Goal: Task Accomplishment & Management: Use online tool/utility

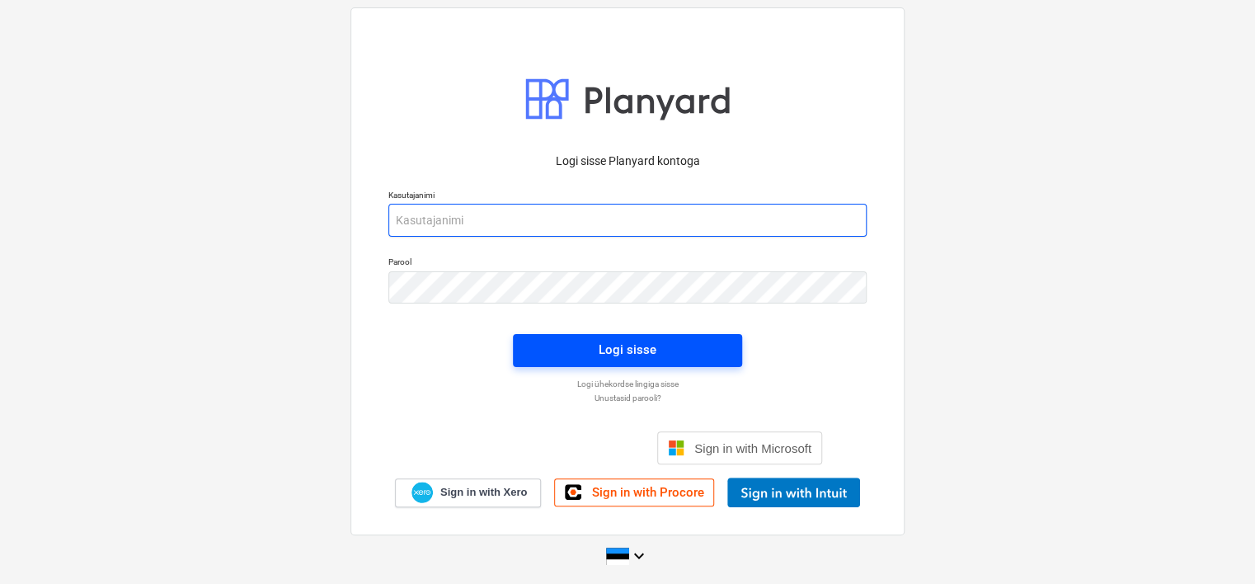
type input "[EMAIL_ADDRESS][DOMAIN_NAME]"
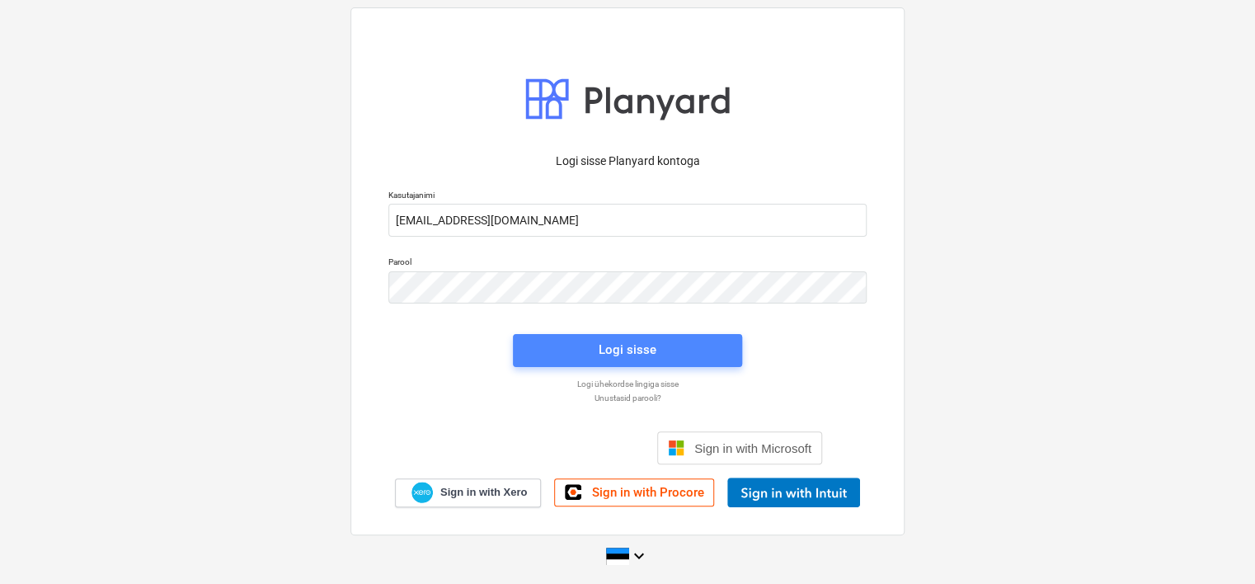
click at [617, 350] on div "Logi sisse" at bounding box center [628, 349] width 58 height 21
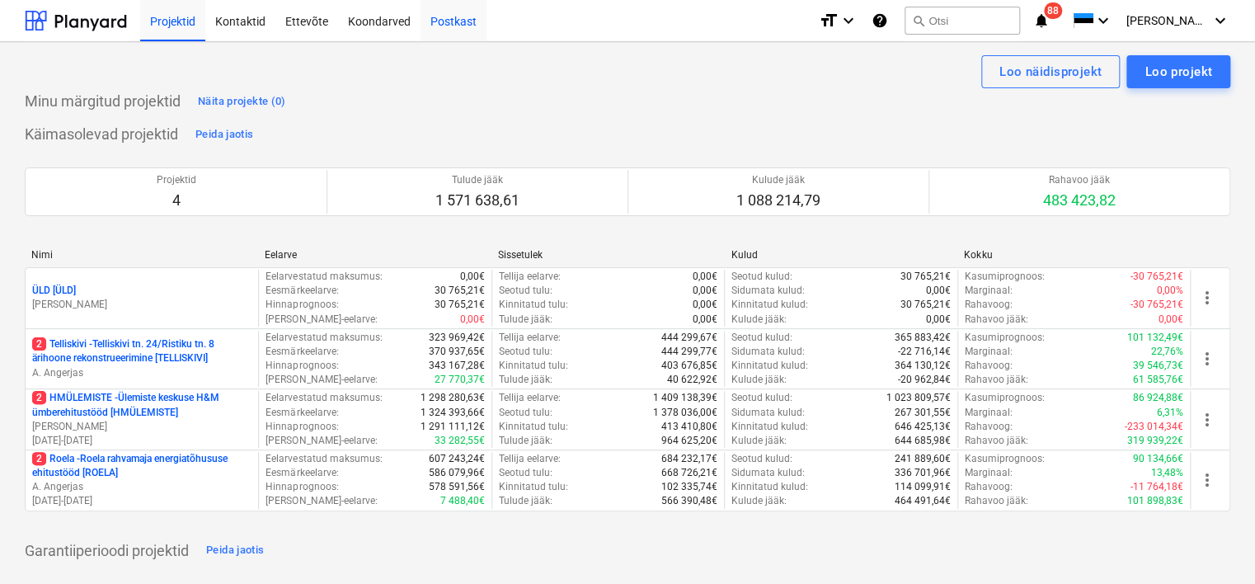
click at [457, 20] on div "Postkast" at bounding box center [454, 20] width 66 height 42
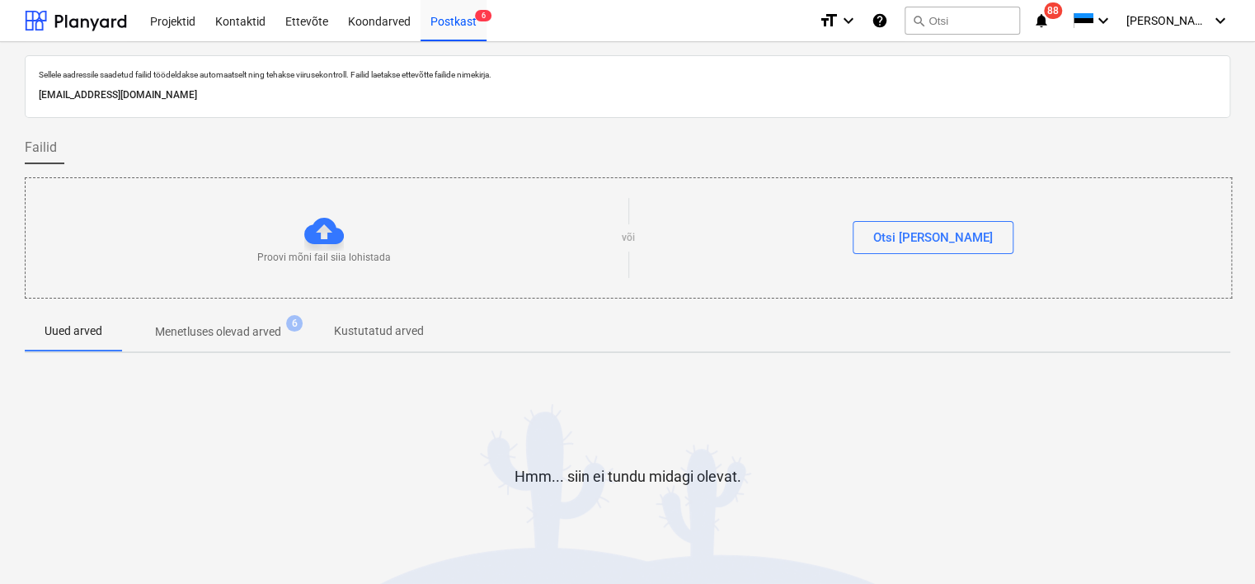
click at [252, 94] on p "[EMAIL_ADDRESS][DOMAIN_NAME]" at bounding box center [628, 95] width 1178 height 17
copy p "[EMAIL_ADDRESS][DOMAIN_NAME]"
click at [376, 26] on div "Koondarved" at bounding box center [379, 20] width 82 height 42
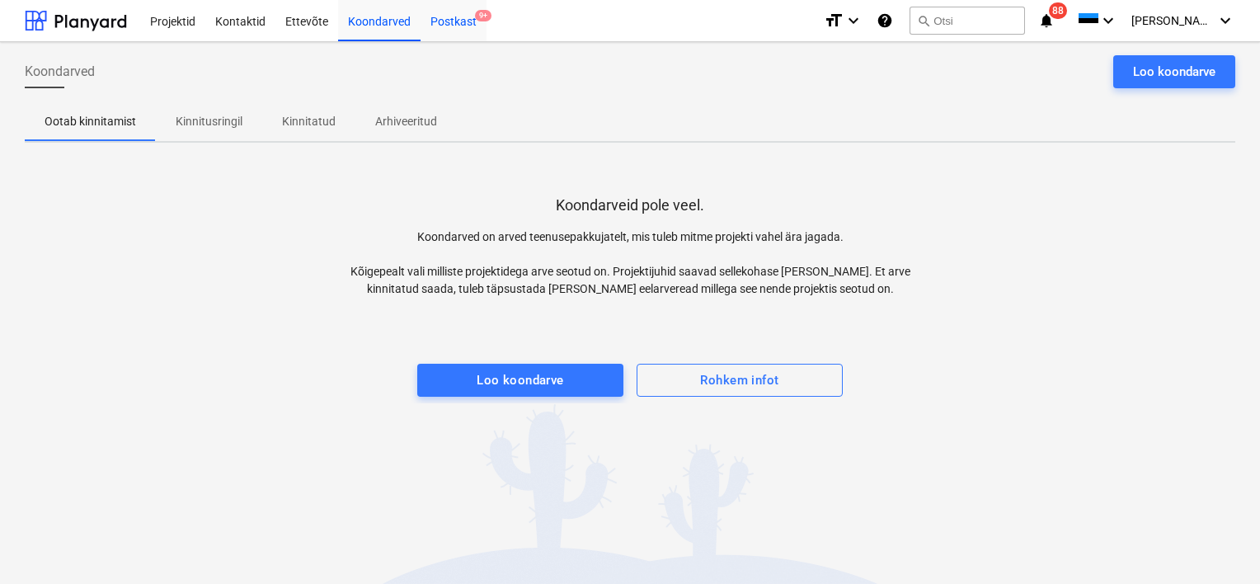
click at [444, 20] on div "Postkast 9+" at bounding box center [454, 20] width 66 height 42
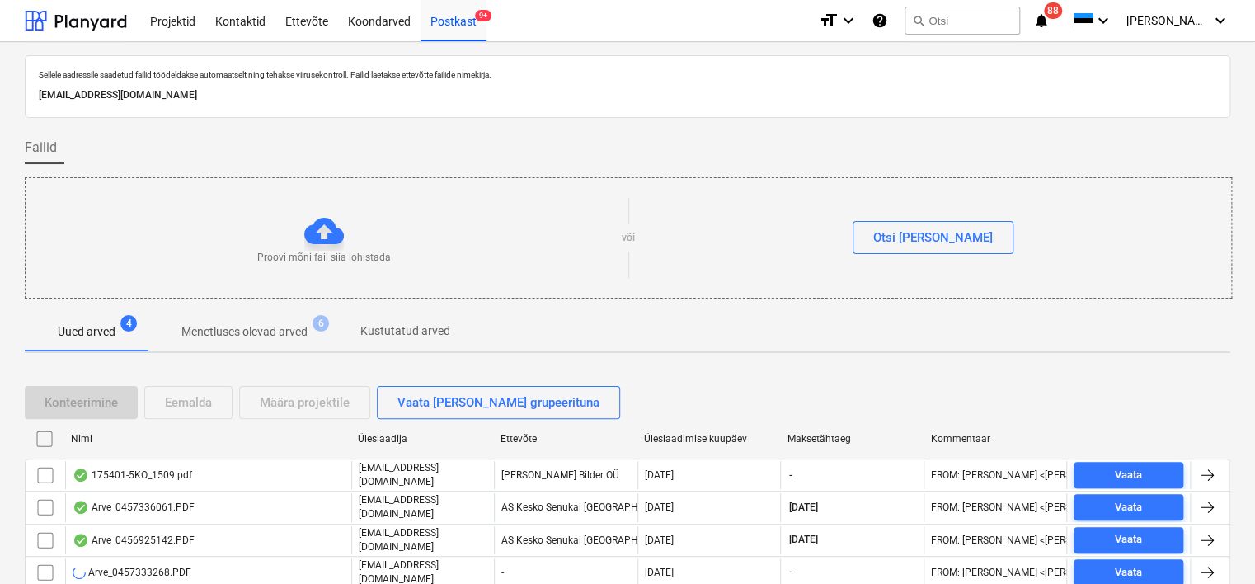
scroll to position [54, 0]
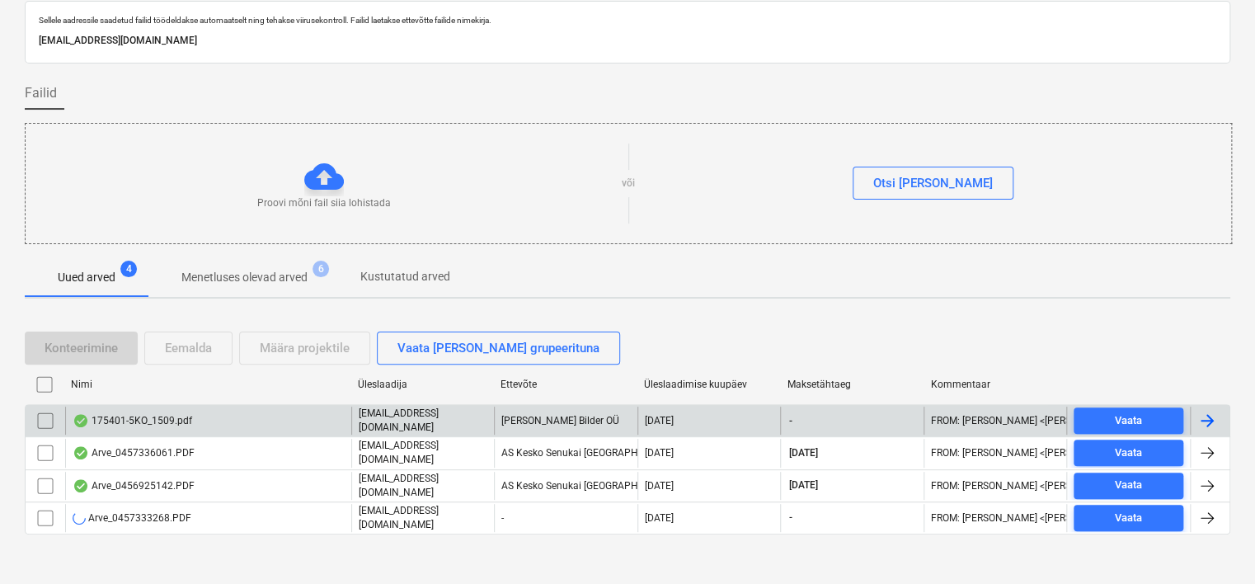
click at [195, 414] on div "175401-5KO_1509.pdf" at bounding box center [208, 421] width 286 height 28
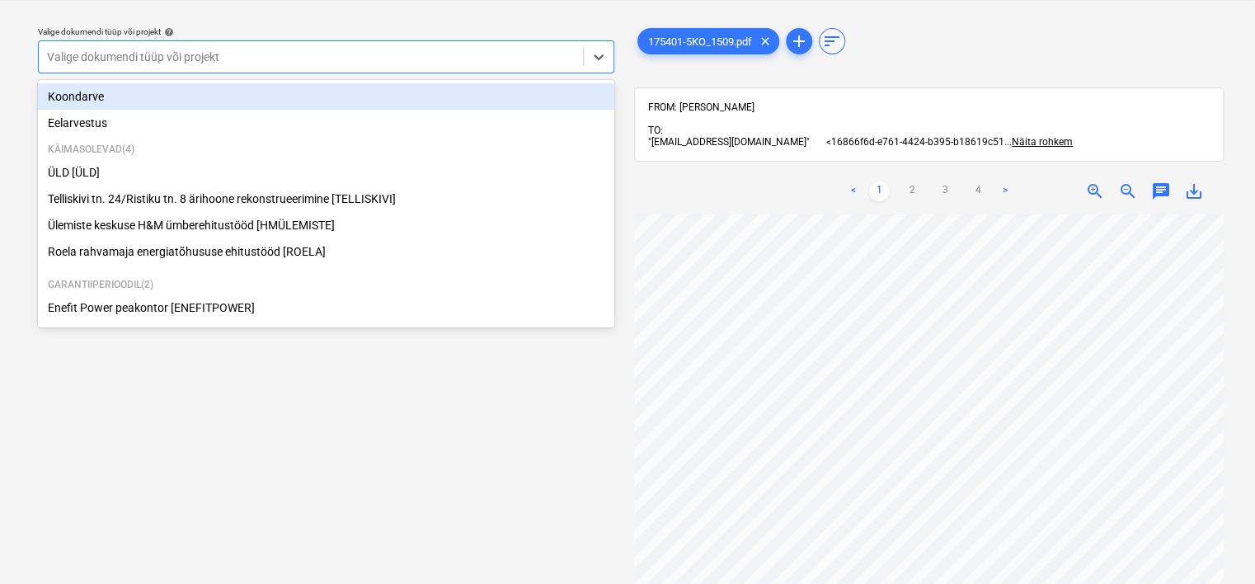
click at [389, 59] on div at bounding box center [311, 57] width 528 height 16
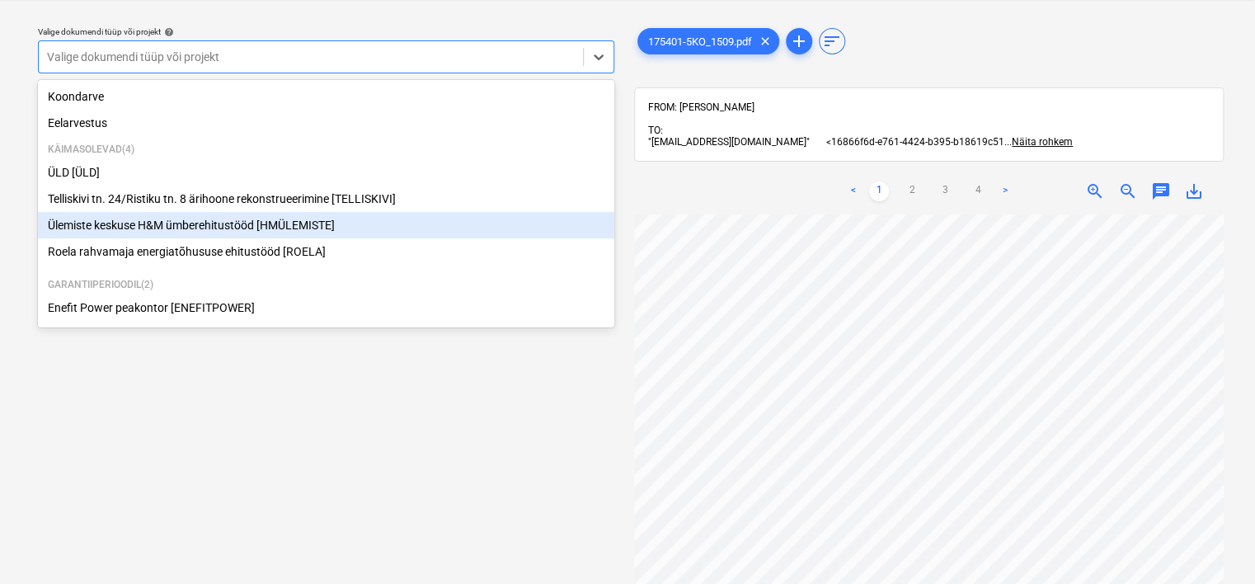
click at [299, 224] on div "Ülemiste keskuse H&M ümberehitustööd [HMÜLEMISTE]" at bounding box center [326, 225] width 576 height 26
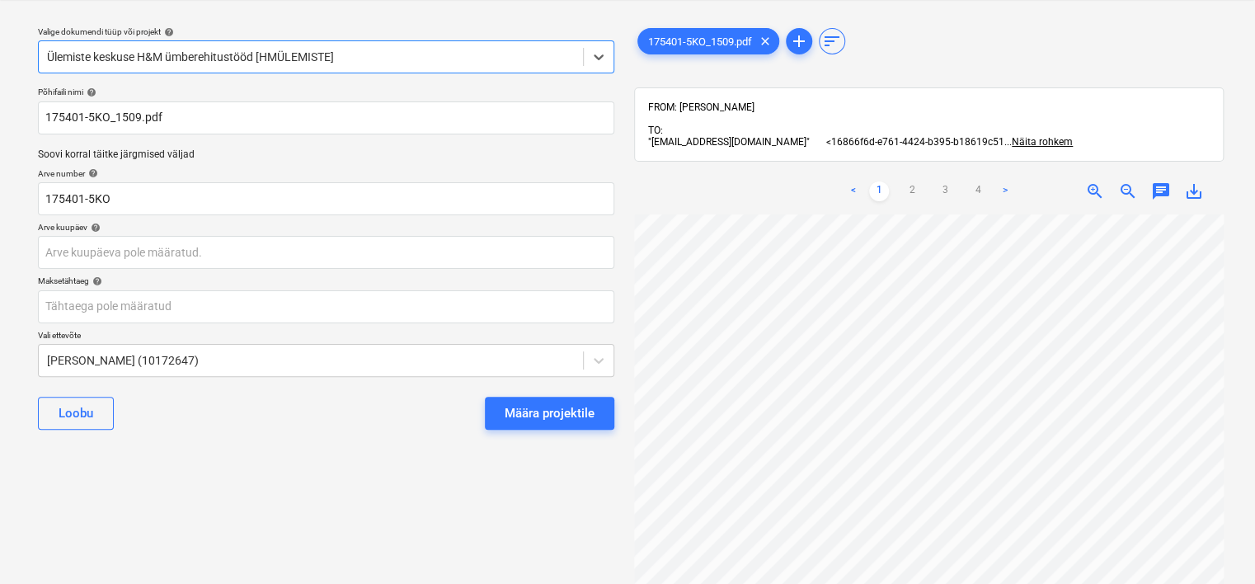
scroll to position [0, 96]
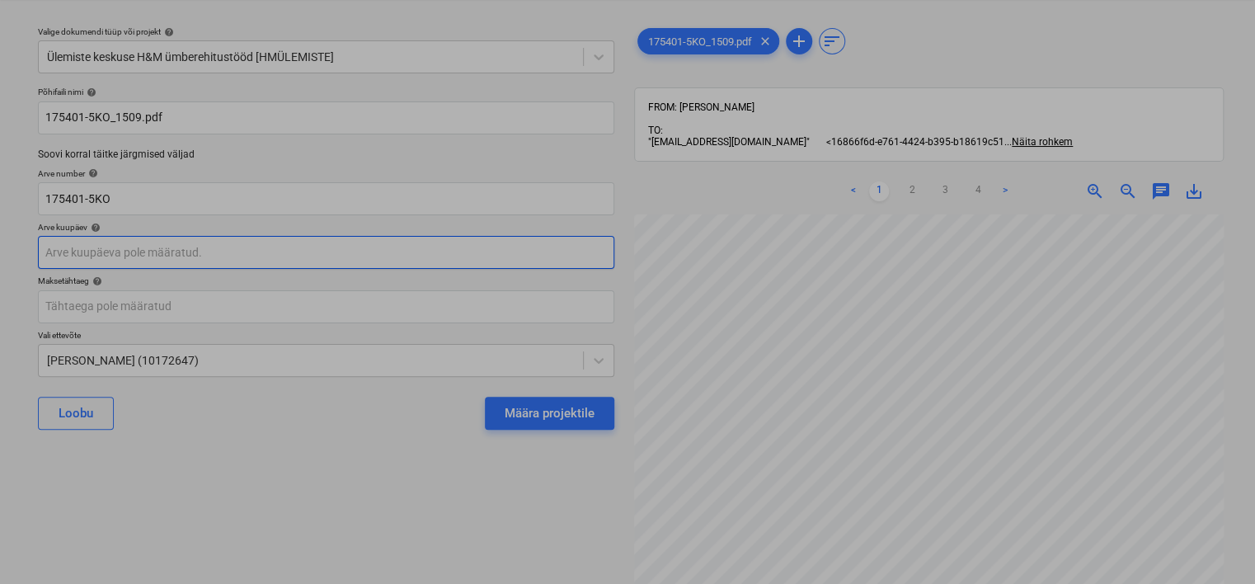
click at [209, 251] on body "Projektid Kontaktid Ettevõte Koondarved Postkast 9+ format_size keyboard_arrow_…" at bounding box center [627, 250] width 1255 height 584
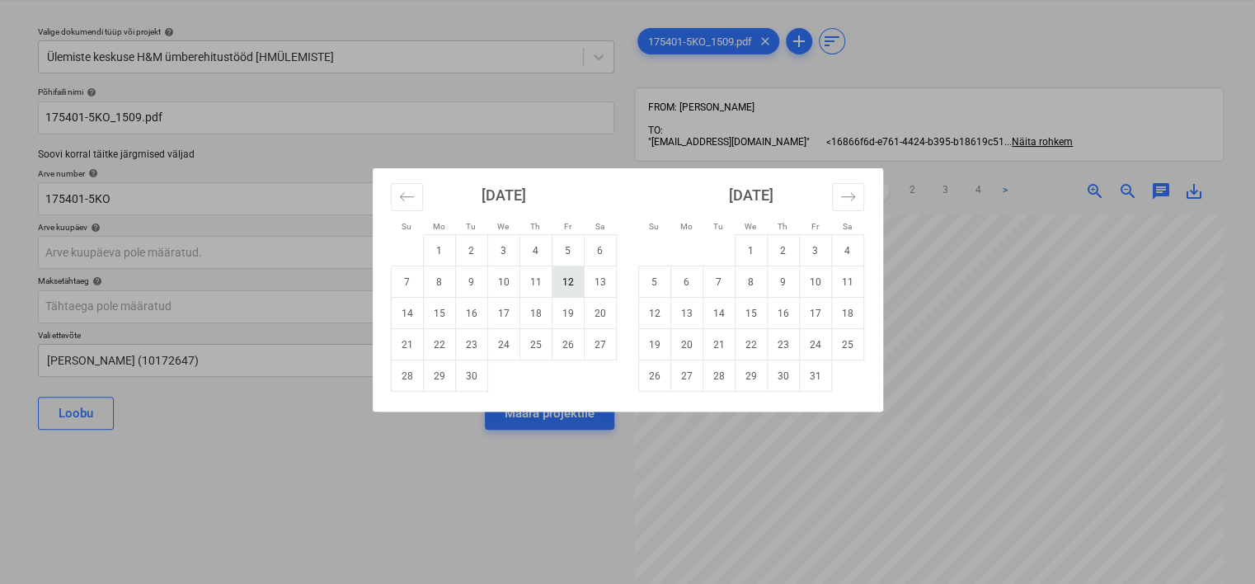
click at [572, 277] on td "12" at bounding box center [568, 281] width 32 height 31
type input "[DATE]"
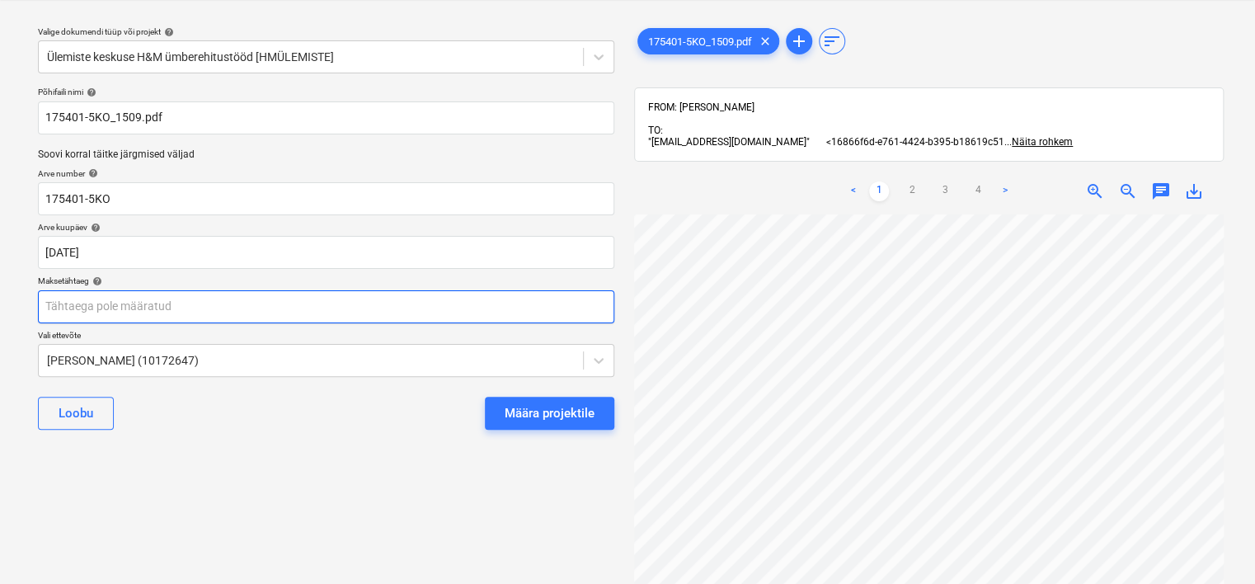
click at [323, 299] on body "Projektid Kontaktid Ettevõte Koondarved Postkast 9+ format_size keyboard_arrow_…" at bounding box center [627, 250] width 1255 height 584
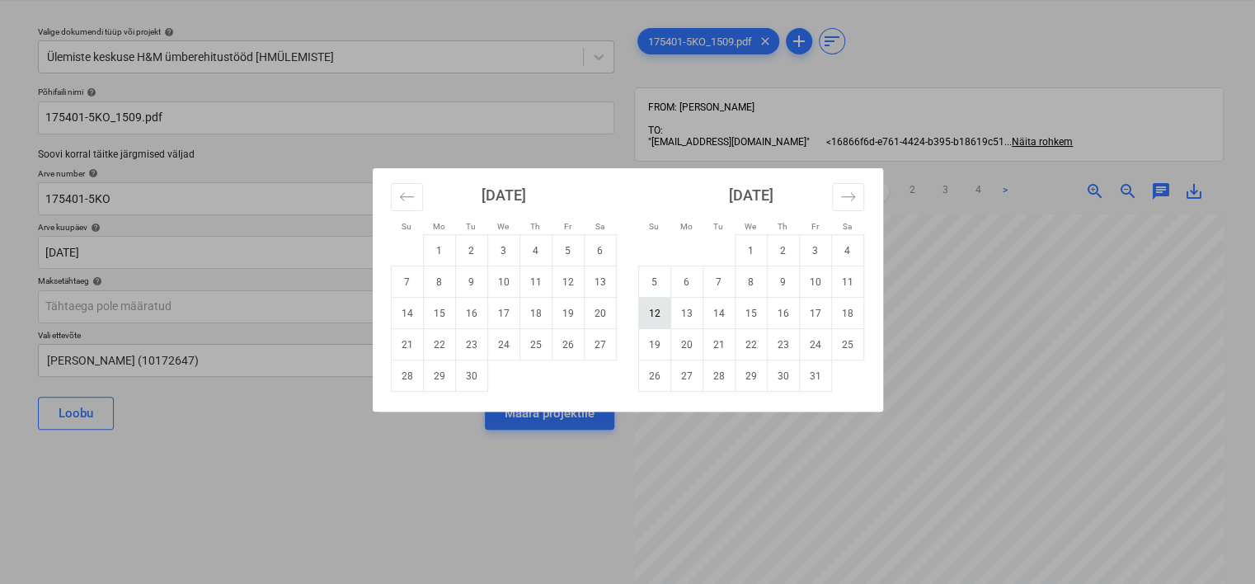
click at [652, 313] on td "12" at bounding box center [654, 313] width 32 height 31
type input "[DATE]"
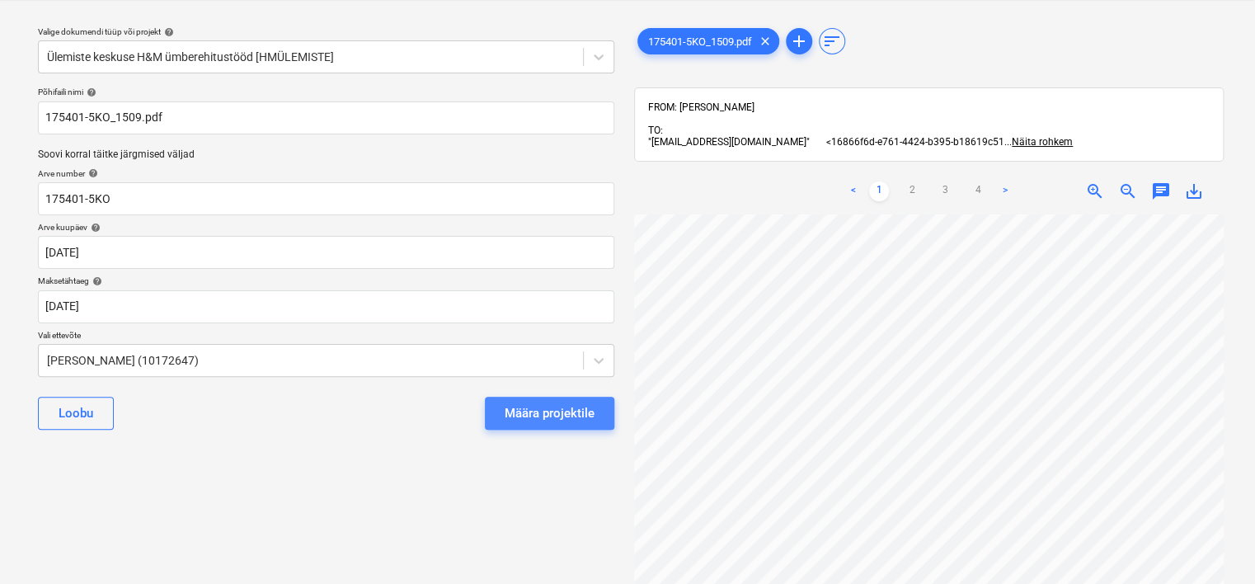
click at [521, 404] on div "Määra projektile" at bounding box center [550, 412] width 90 height 21
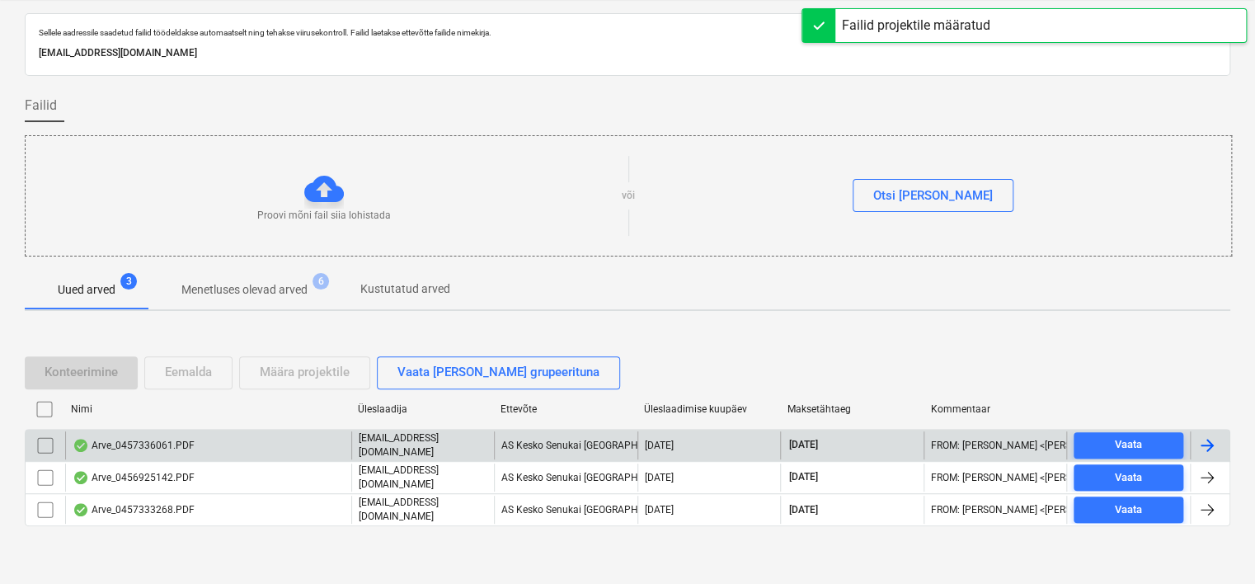
click at [266, 459] on div "Arve_0457336061.PDF [EMAIL_ADDRESS][DOMAIN_NAME] AS Kesko Senukai [GEOGRAPHIC_D…" at bounding box center [628, 445] width 1206 height 32
click at [220, 446] on div "Arve_0457336061.PDF" at bounding box center [208, 445] width 286 height 28
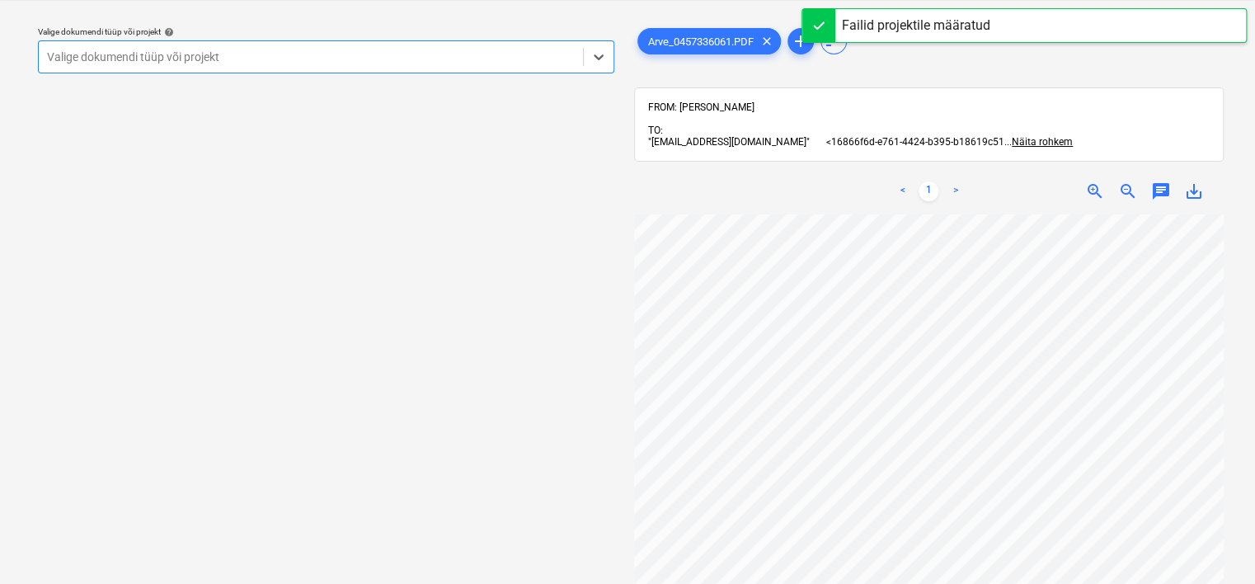
scroll to position [244, 0]
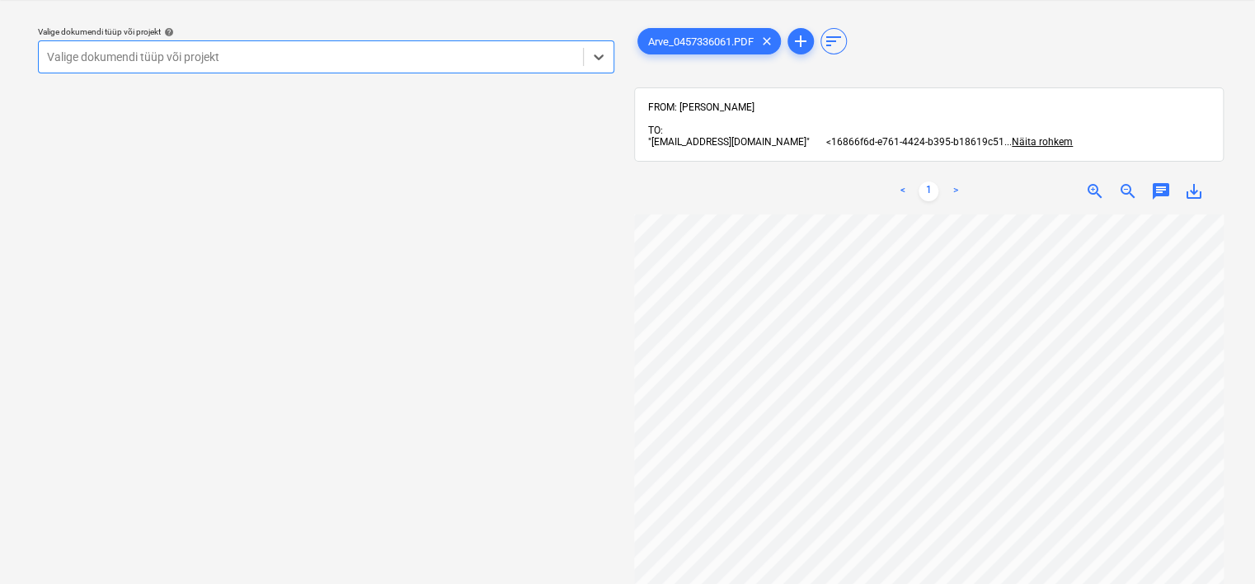
click at [414, 63] on div at bounding box center [311, 57] width 528 height 16
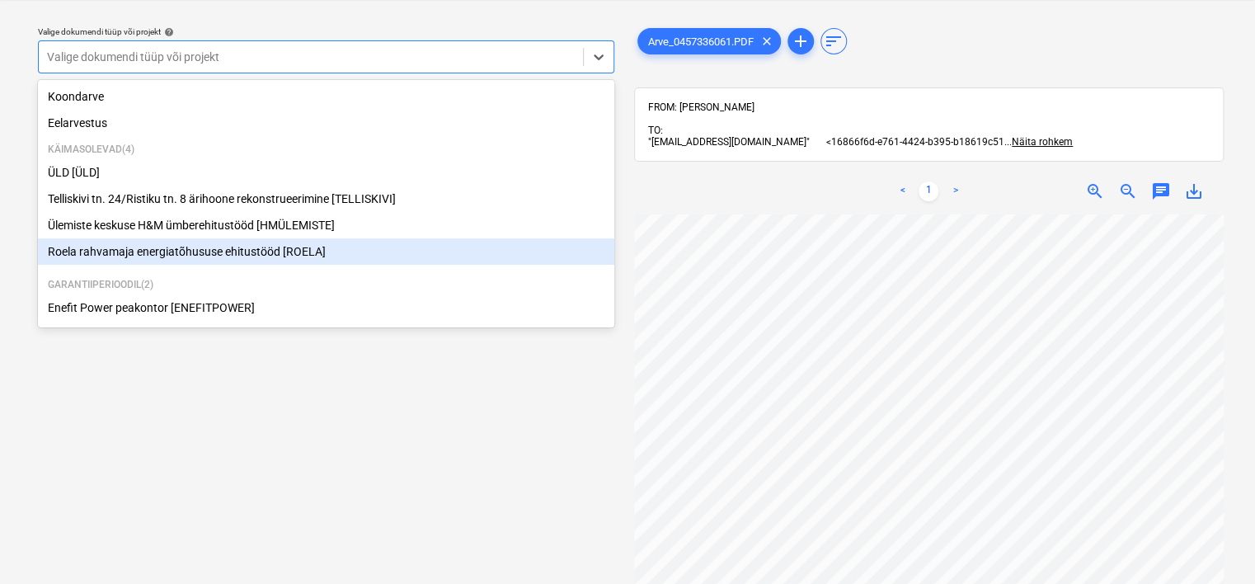
click at [303, 253] on div "Roela rahvamaja energiatõhususe ehitustööd [ROELA]" at bounding box center [326, 251] width 576 height 26
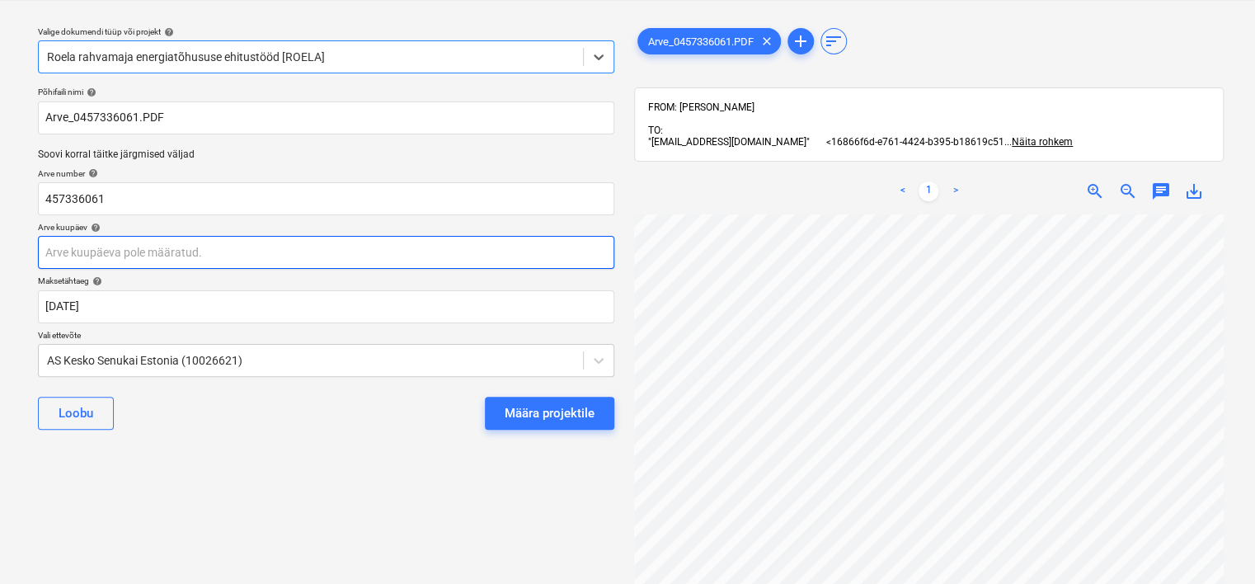
scroll to position [49, 154]
click at [142, 247] on body "Projektid Kontaktid Ettevõte Koondarved Postkast 9 format_size keyboard_arrow_d…" at bounding box center [627, 250] width 1255 height 584
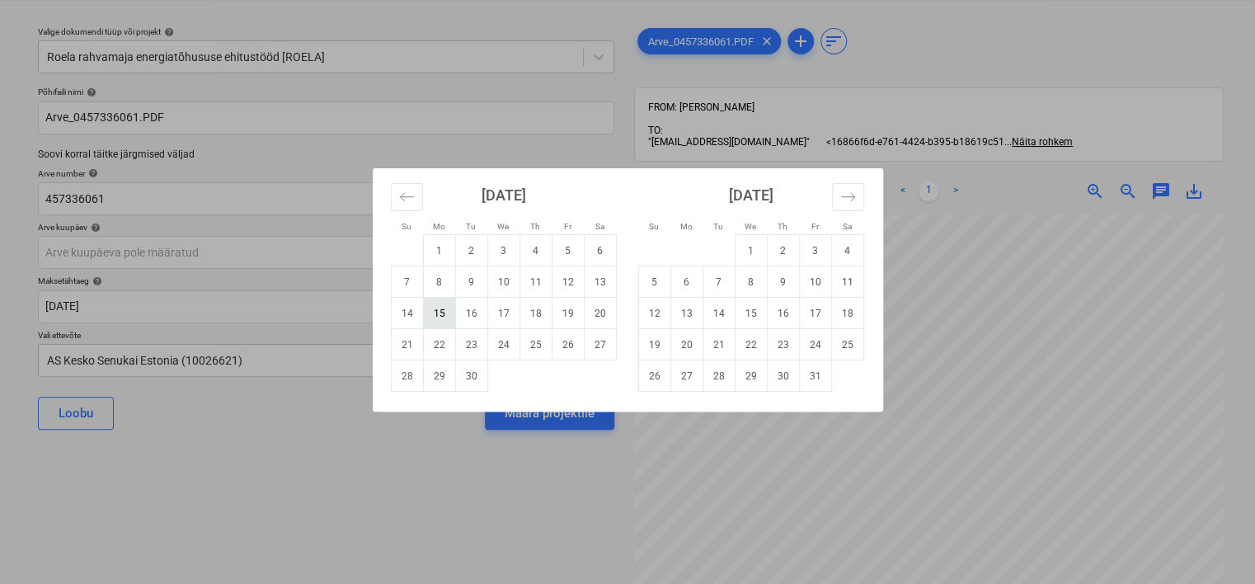
click at [442, 316] on td "15" at bounding box center [439, 313] width 32 height 31
type input "[DATE]"
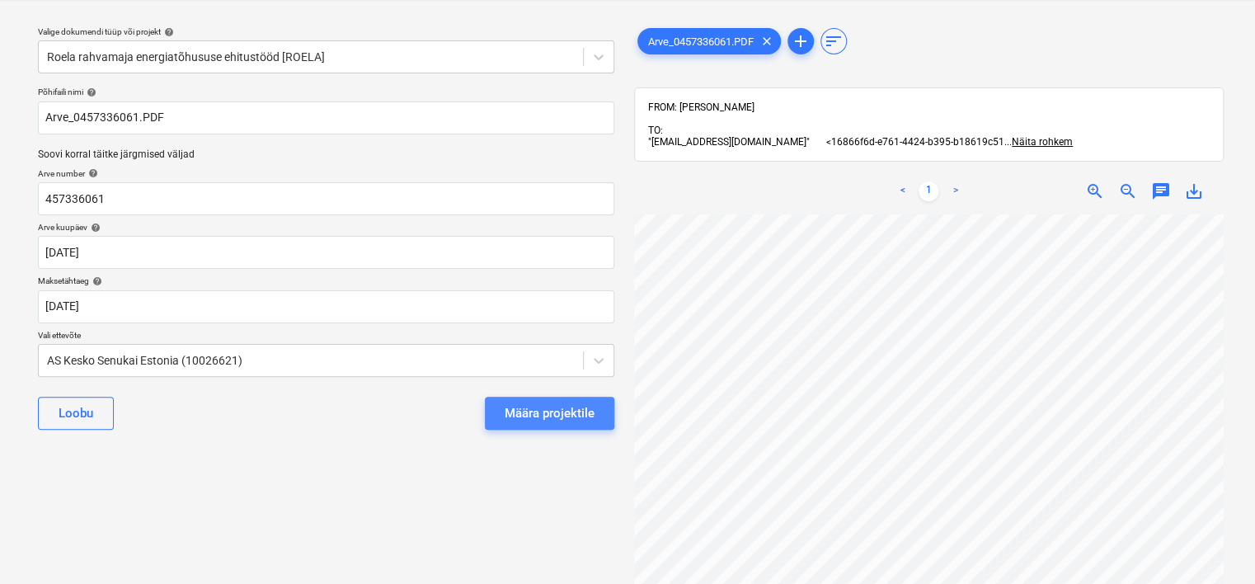
click at [576, 416] on div "Määra projektile" at bounding box center [550, 412] width 90 height 21
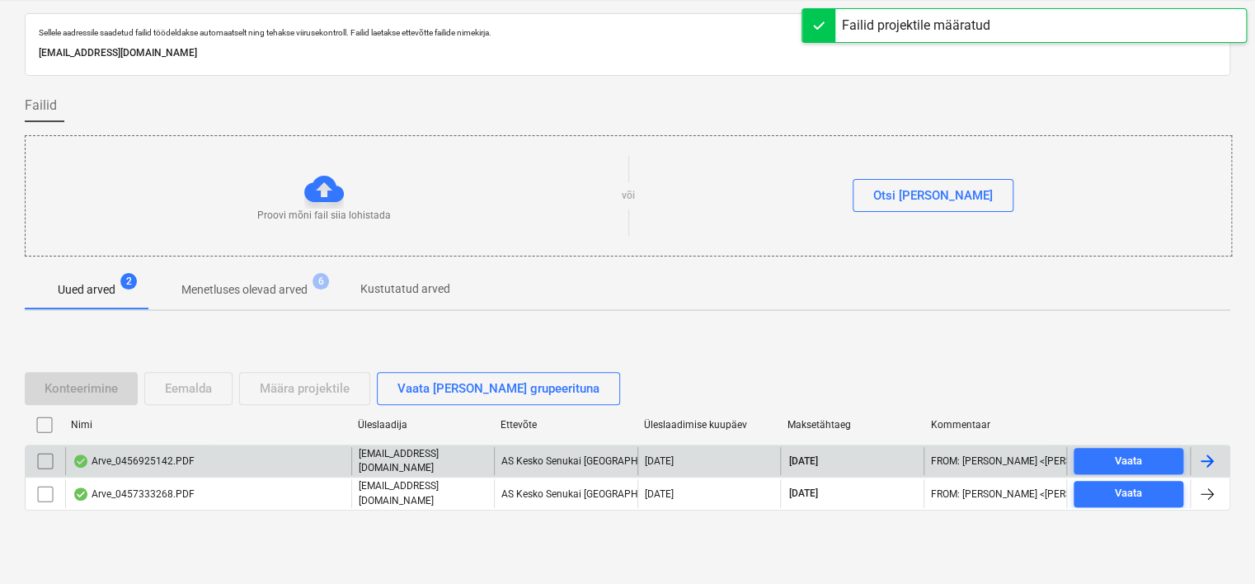
click at [275, 468] on div "Arve_0456925142.PDF" at bounding box center [208, 461] width 286 height 28
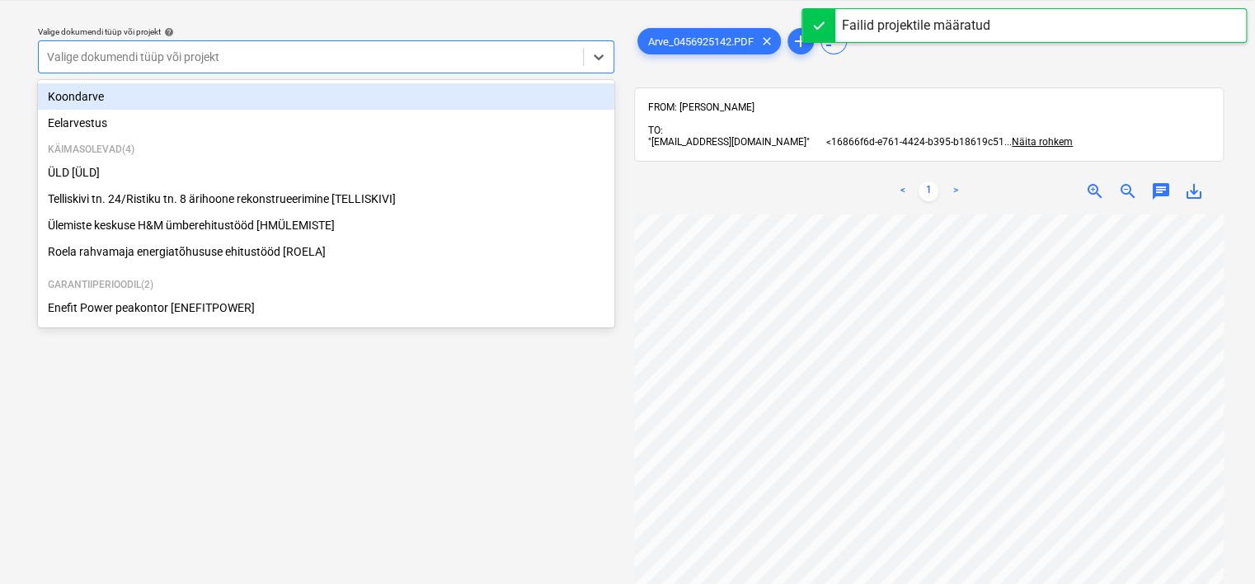
click at [398, 66] on div "Valige dokumendi tüüp või projekt" at bounding box center [311, 56] width 544 height 23
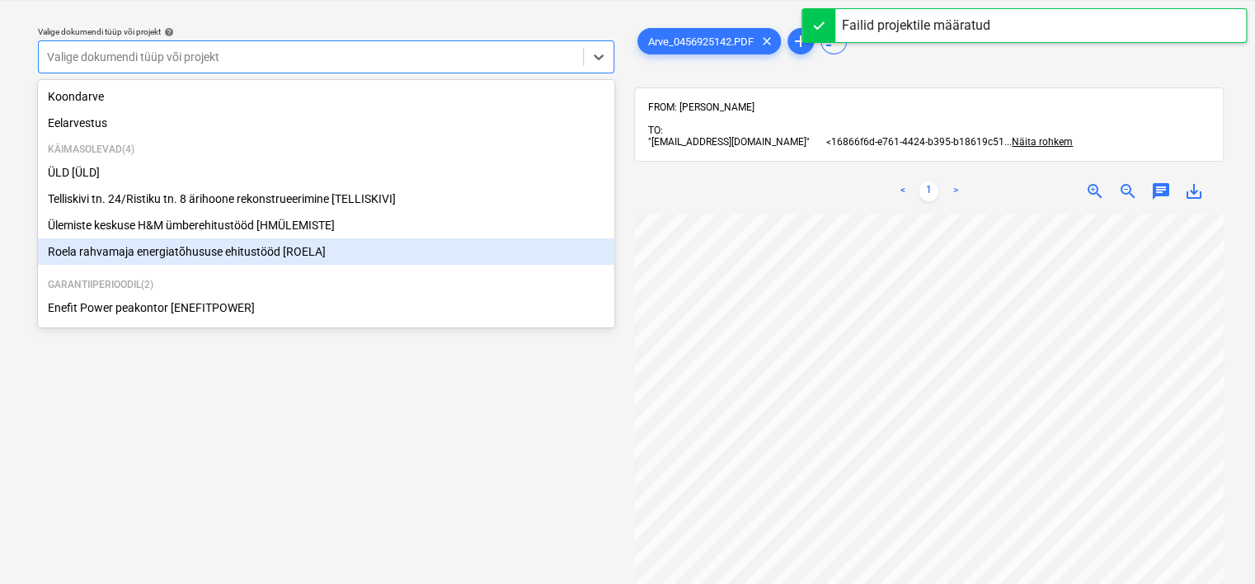
click at [286, 253] on div "Roela rahvamaja energiatõhususe ehitustööd [ROELA]" at bounding box center [326, 251] width 576 height 26
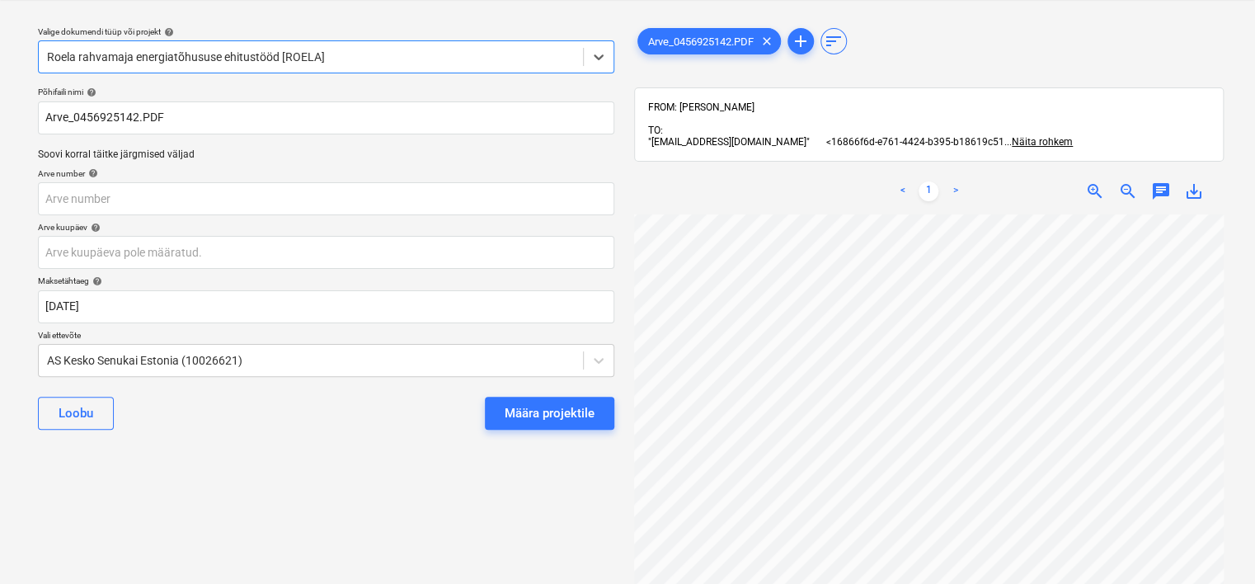
scroll to position [0, 155]
click at [193, 191] on input "text" at bounding box center [326, 198] width 576 height 33
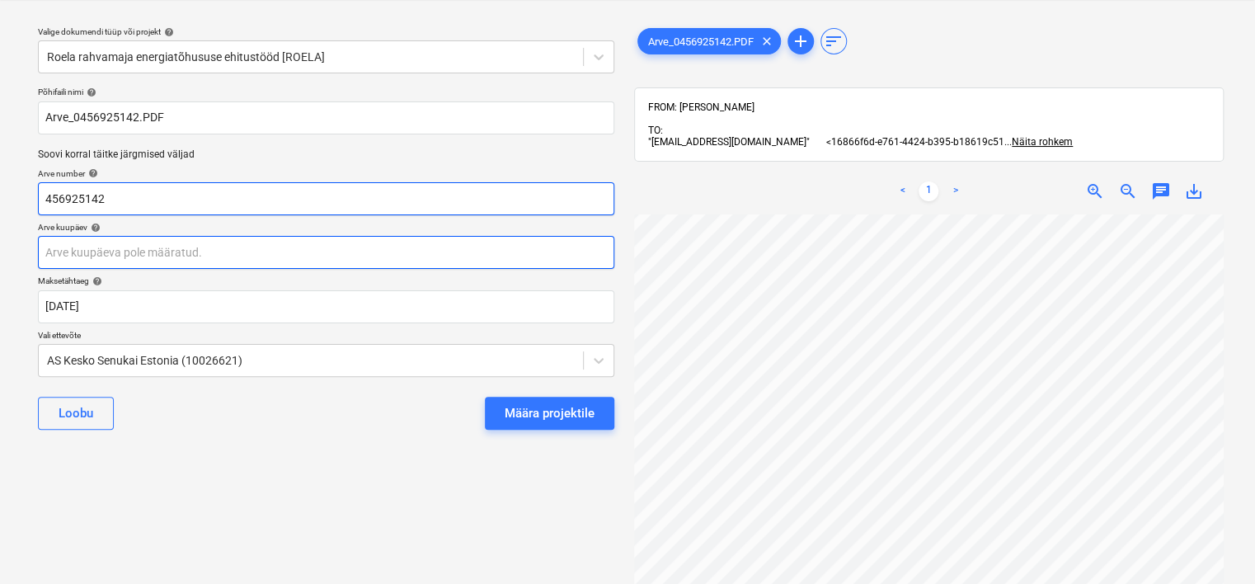
type input "456925142"
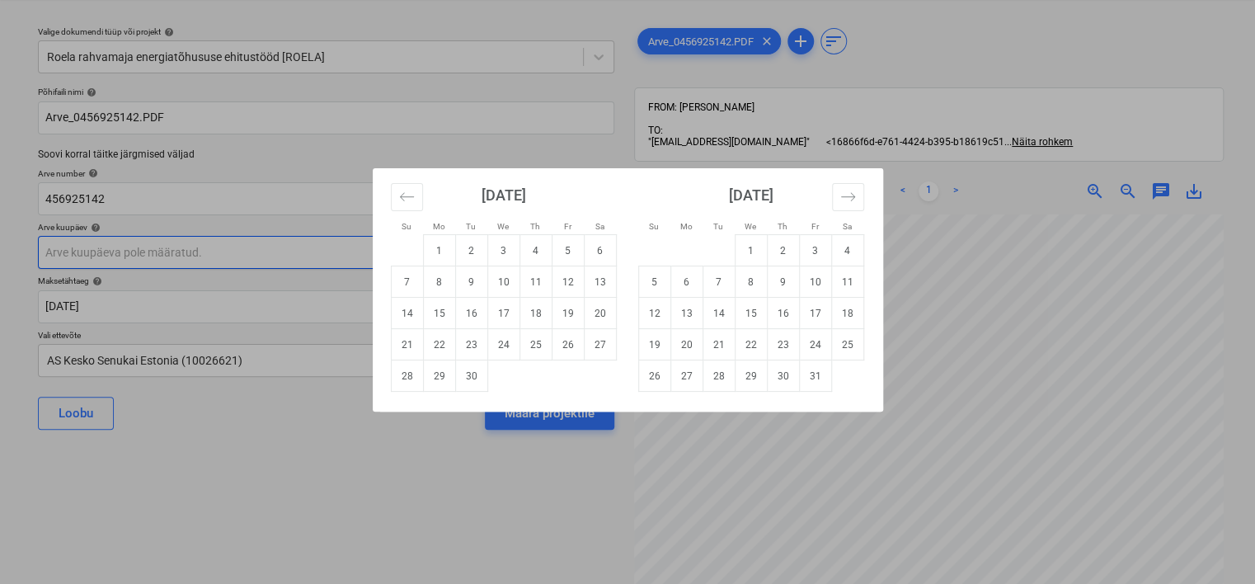
click at [134, 252] on body "Projektid Kontaktid Ettevõte Koondarved Postkast 8 format_size keyboard_arrow_d…" at bounding box center [627, 250] width 1255 height 584
click at [441, 308] on td "15" at bounding box center [439, 313] width 32 height 31
type input "[DATE]"
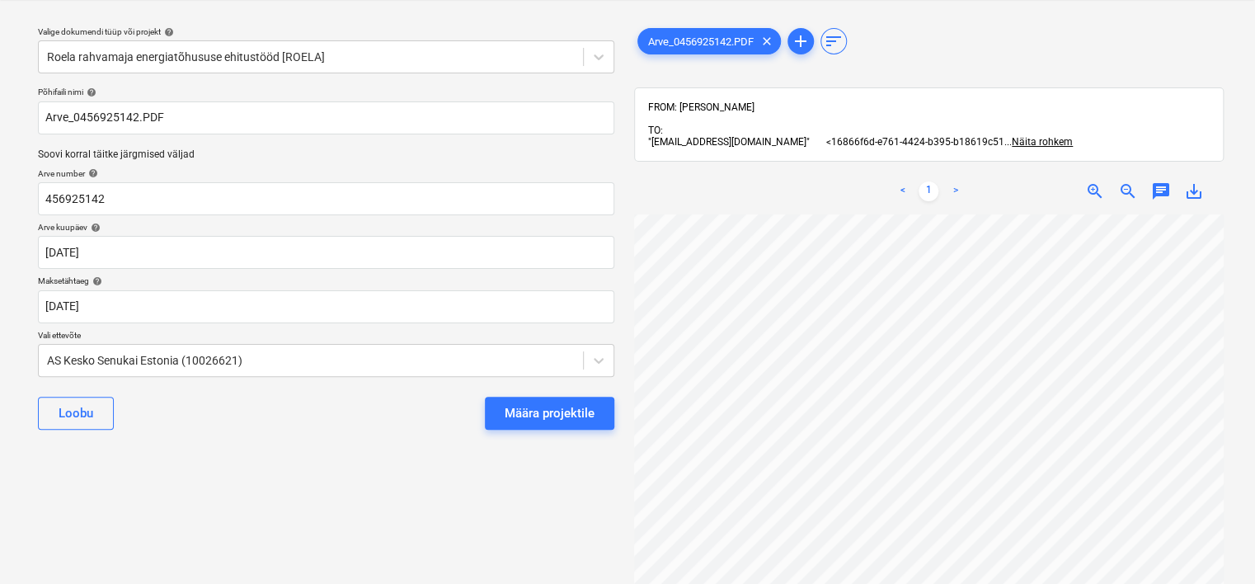
scroll to position [139, 155]
click at [576, 417] on div "Määra projektile" at bounding box center [550, 412] width 90 height 21
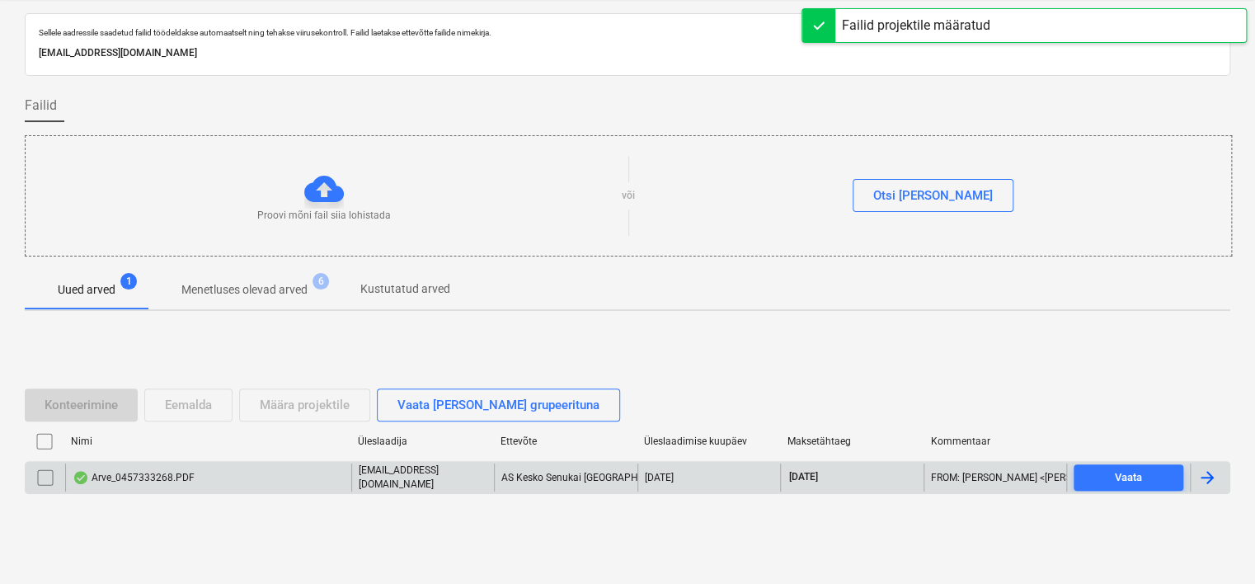
click at [250, 477] on div "Arve_0457333268.PDF" at bounding box center [208, 478] width 286 height 28
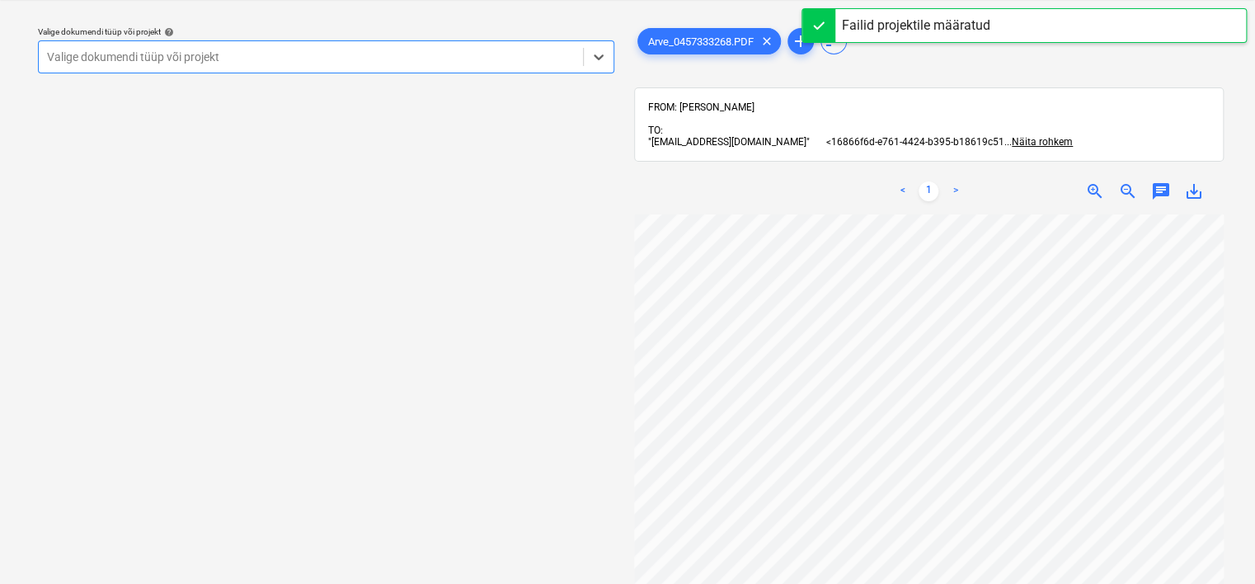
click at [379, 63] on div at bounding box center [311, 57] width 528 height 16
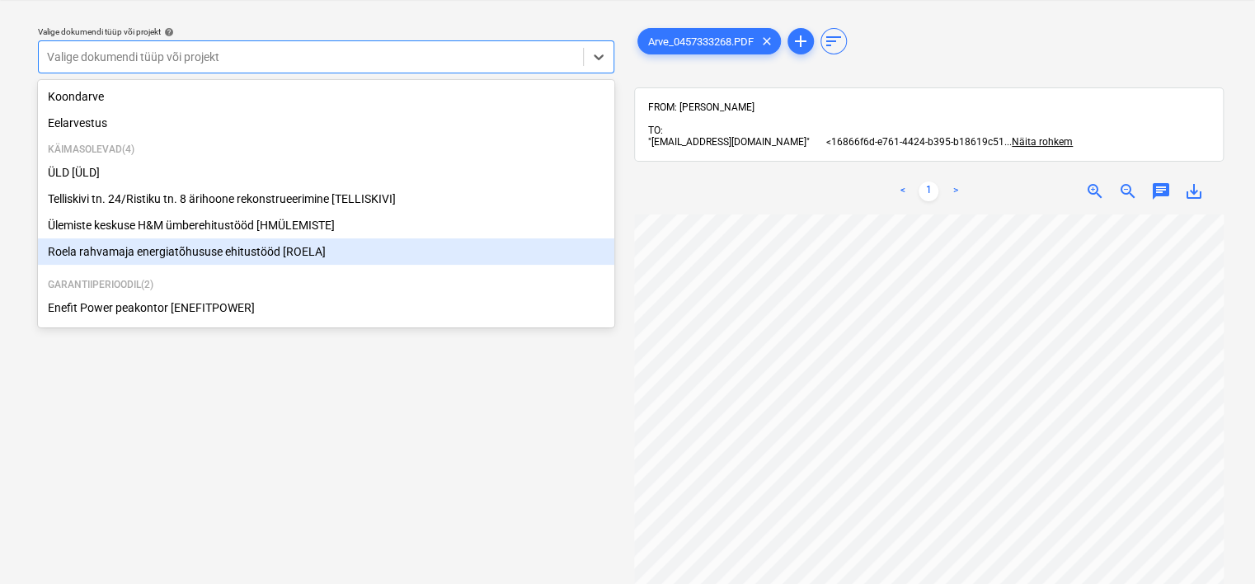
click at [254, 256] on div "Roela rahvamaja energiatõhususe ehitustööd [ROELA]" at bounding box center [326, 251] width 576 height 26
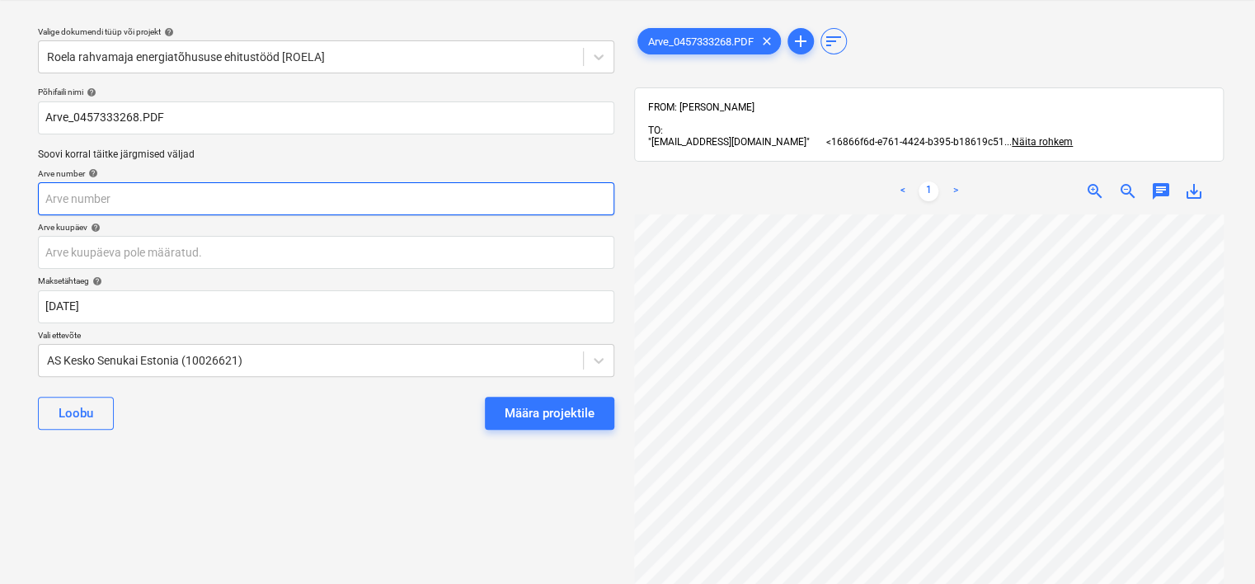
click at [342, 208] on input "text" at bounding box center [326, 198] width 576 height 33
type input "457333268"
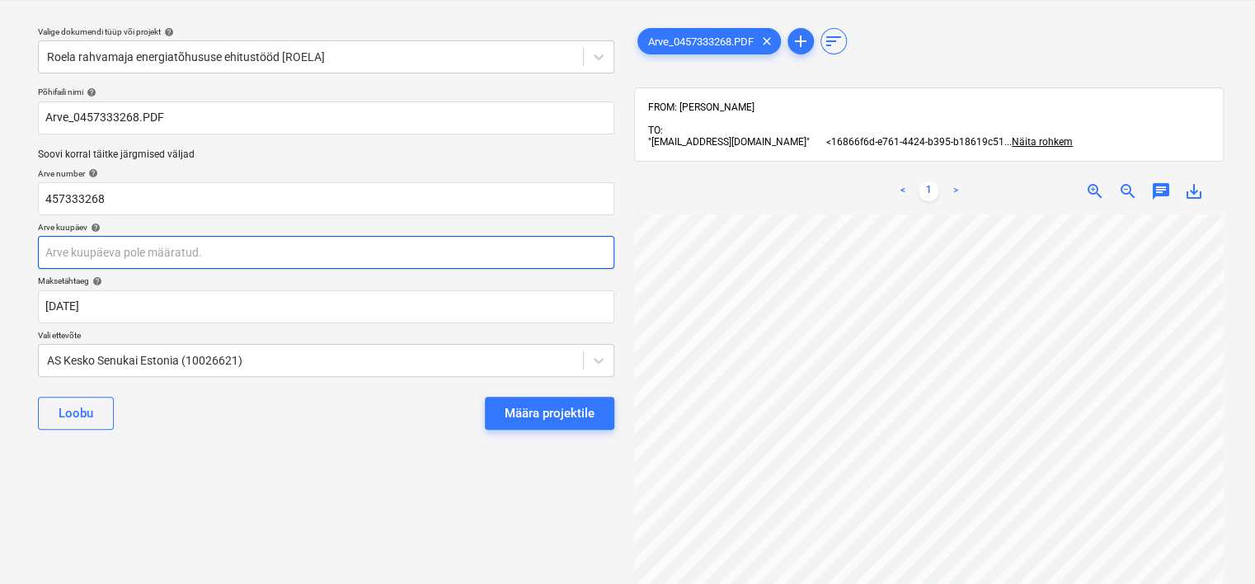
click at [376, 252] on body "Projektid Kontaktid Ettevõte Koondarved Postkast 7 format_size keyboard_arrow_d…" at bounding box center [627, 250] width 1255 height 584
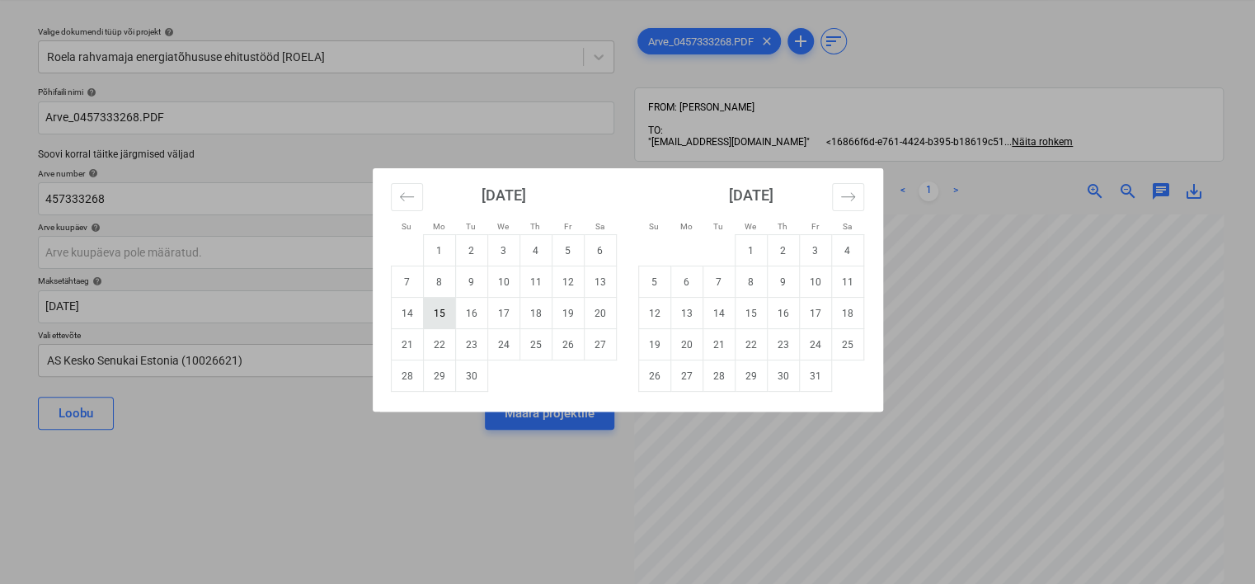
click at [429, 313] on td "15" at bounding box center [439, 313] width 32 height 31
type input "[DATE]"
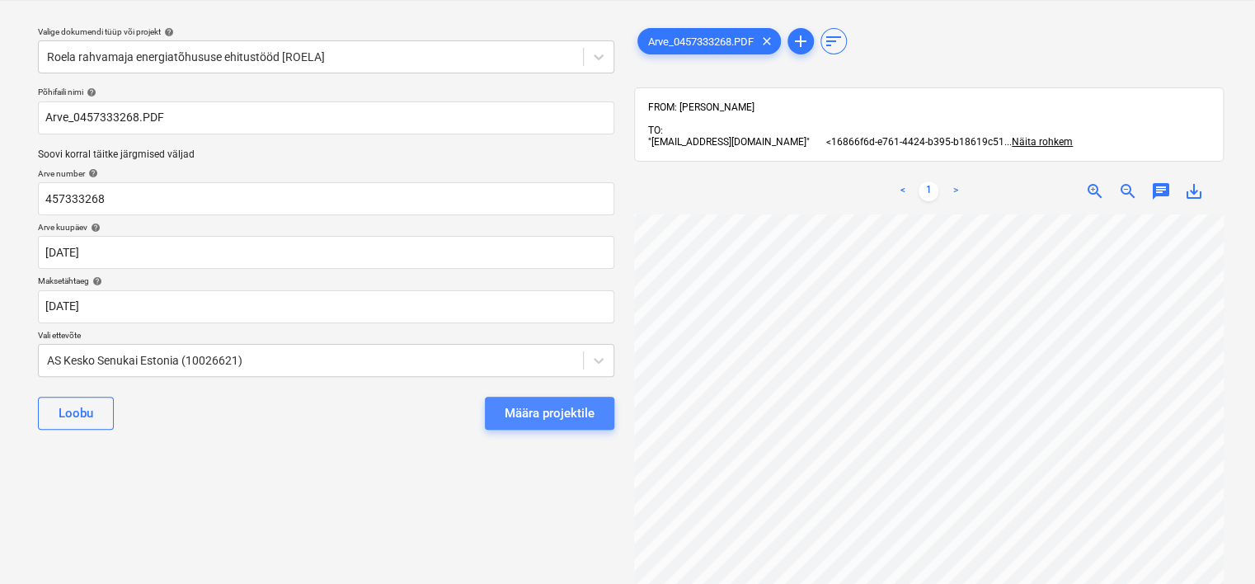
click at [538, 420] on div "Määra projektile" at bounding box center [550, 412] width 90 height 21
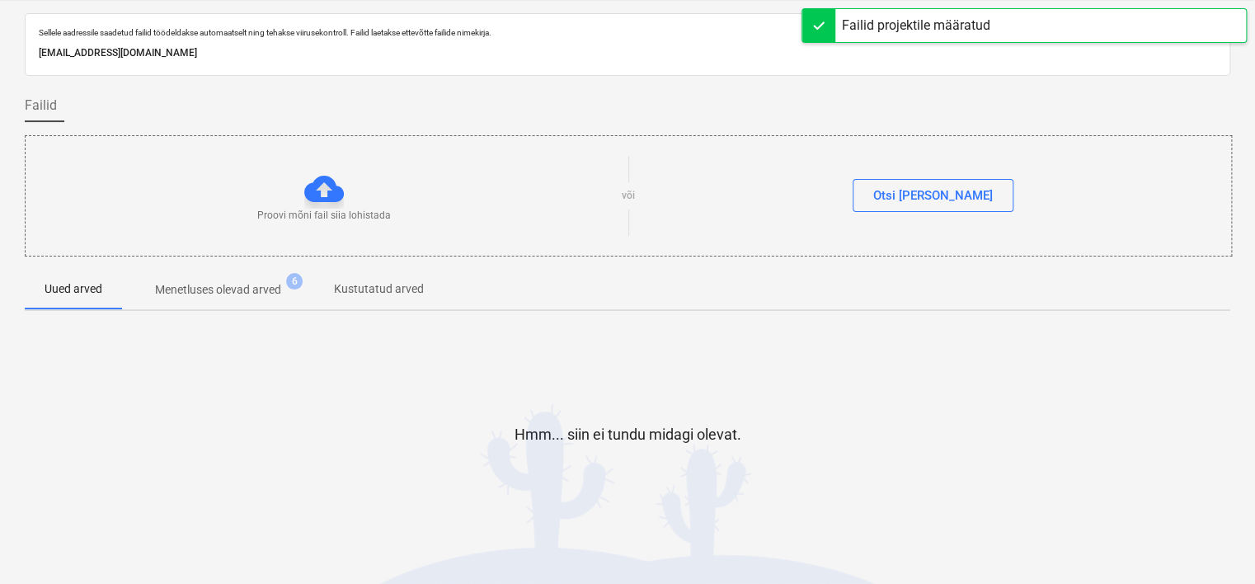
click at [195, 48] on p "[EMAIL_ADDRESS][DOMAIN_NAME]" at bounding box center [628, 53] width 1178 height 17
copy p "[EMAIL_ADDRESS][DOMAIN_NAME]"
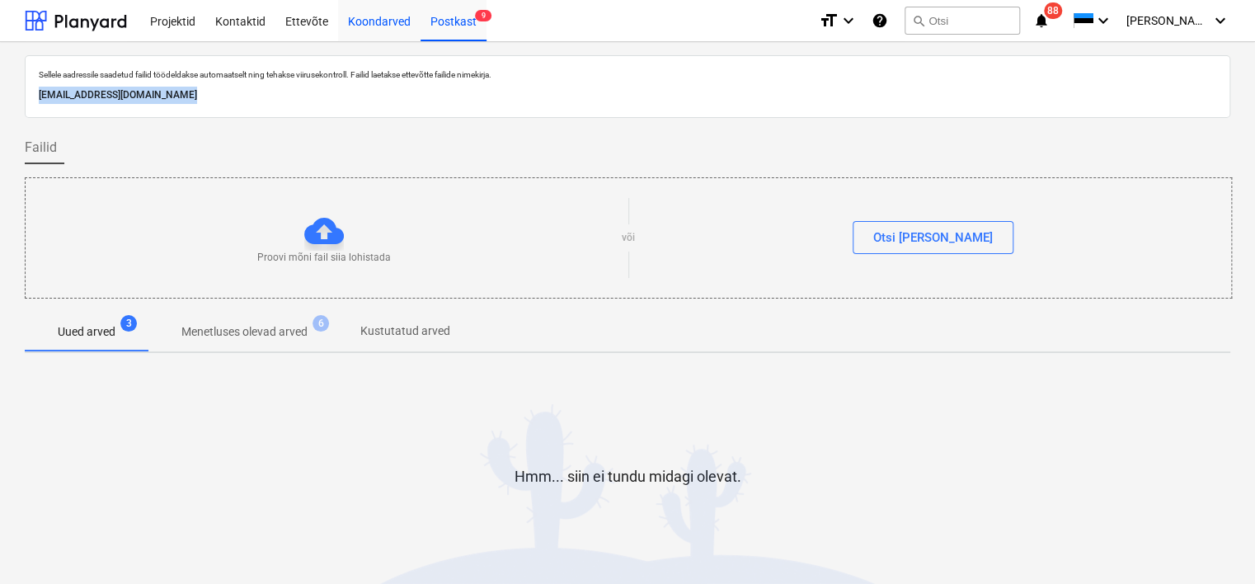
click at [376, 12] on div "Koondarved" at bounding box center [379, 20] width 82 height 42
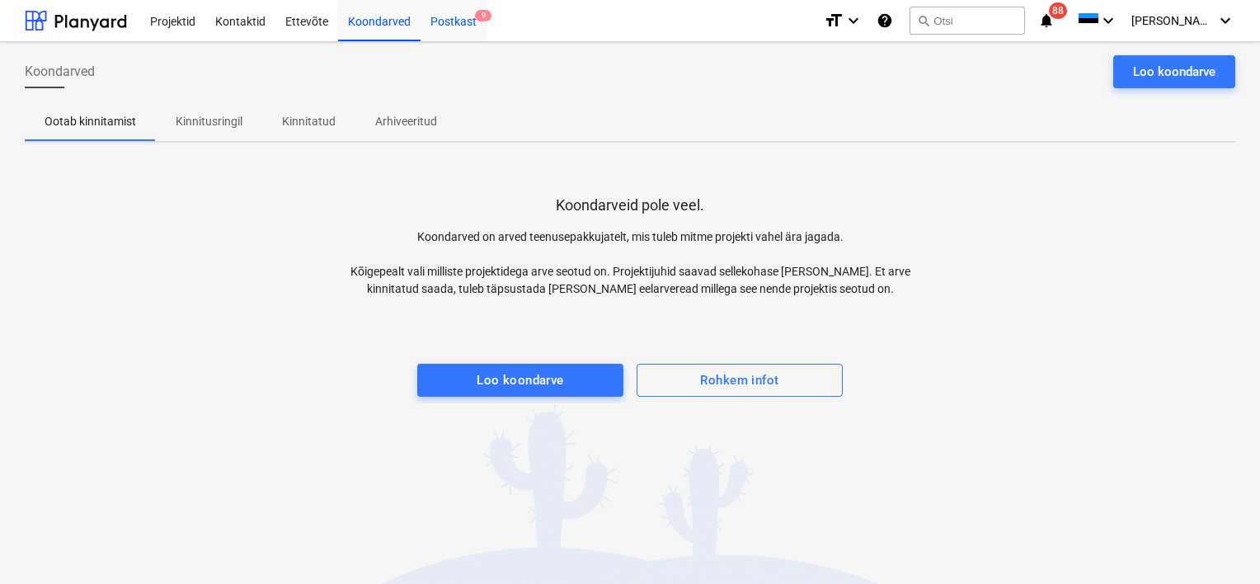
click at [458, 20] on div "Postkast 9" at bounding box center [454, 20] width 66 height 42
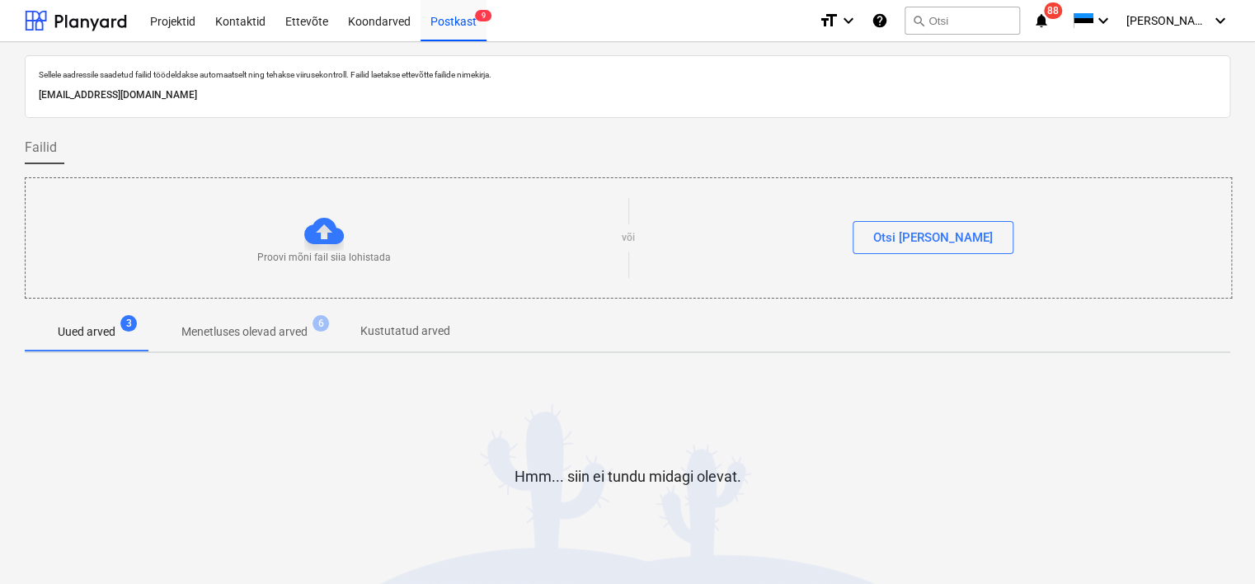
scroll to position [54, 0]
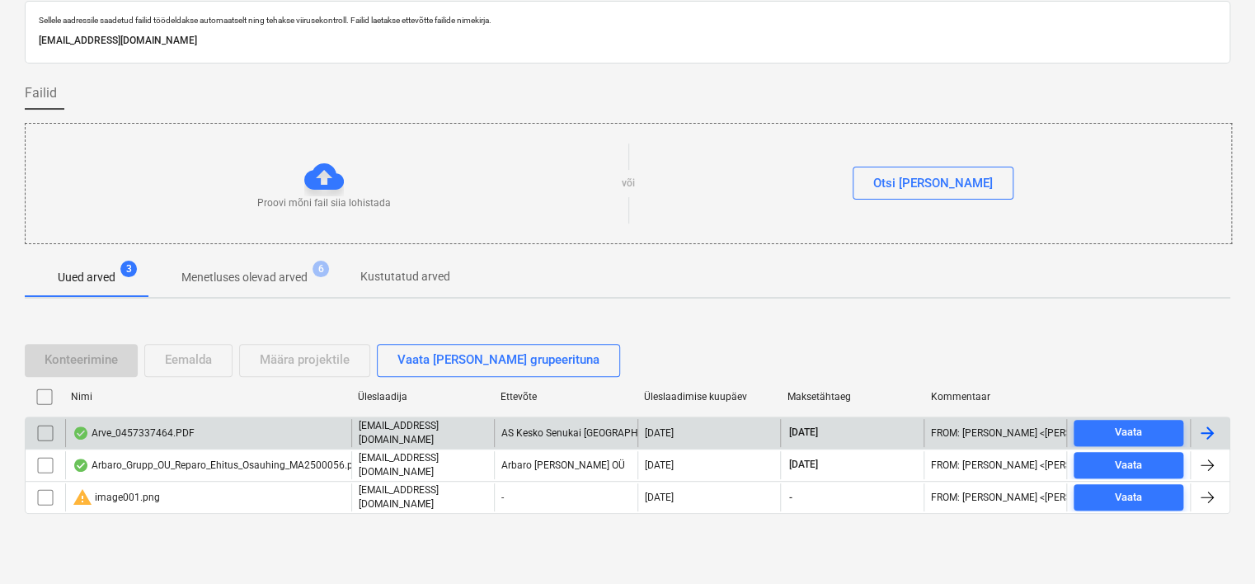
click at [271, 440] on div "Arve_0457337464.PDF" at bounding box center [208, 433] width 286 height 28
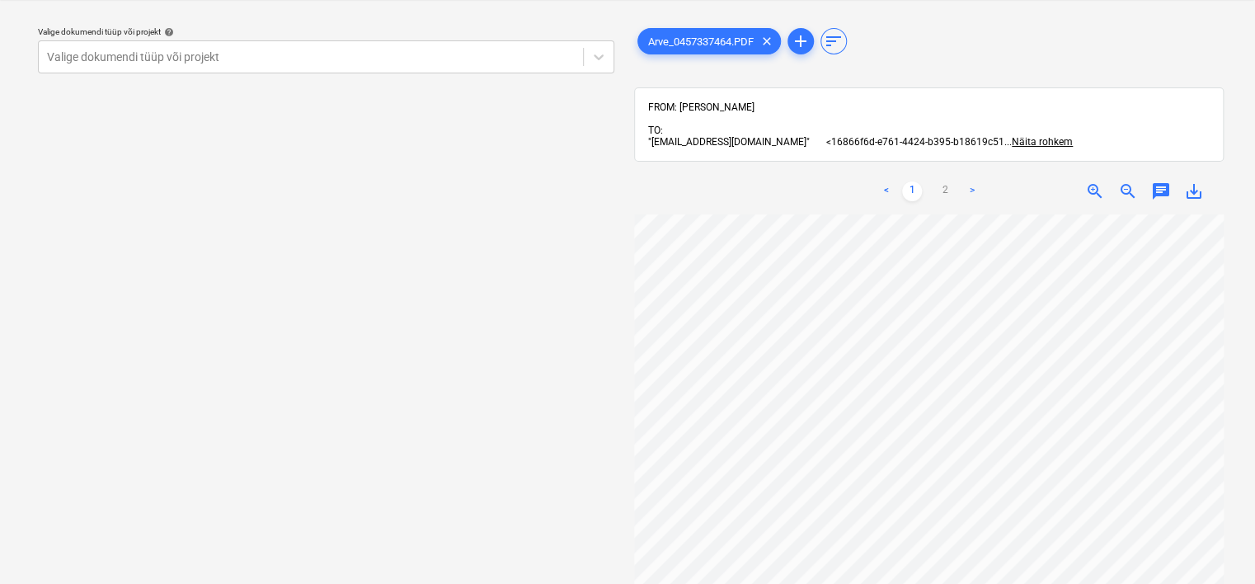
scroll to position [385, 0]
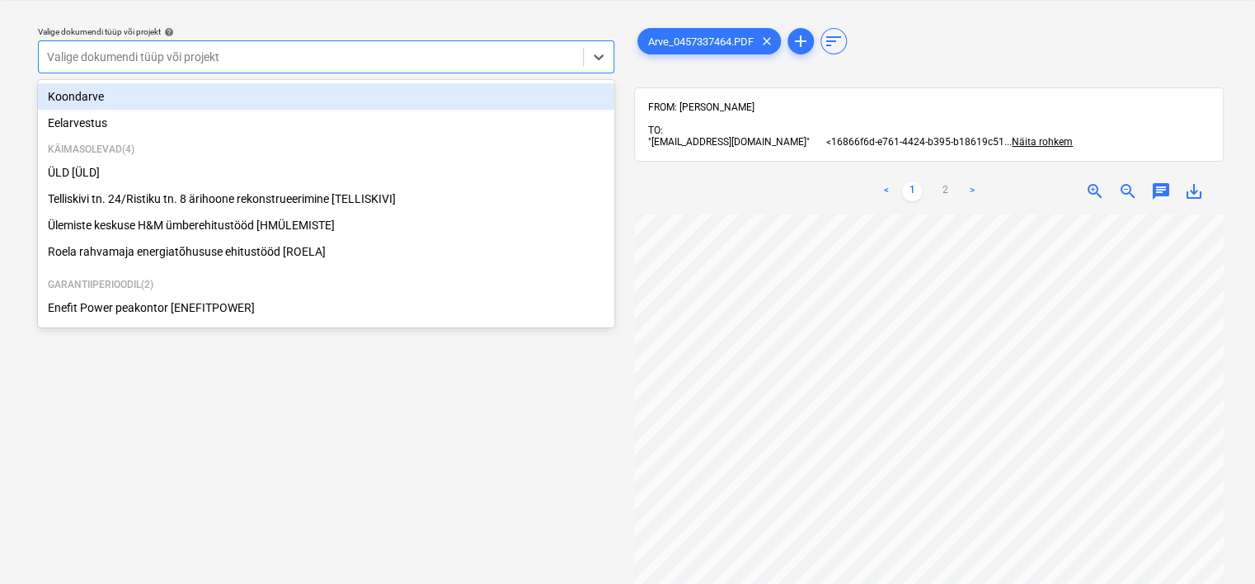
click at [236, 58] on div at bounding box center [311, 57] width 528 height 16
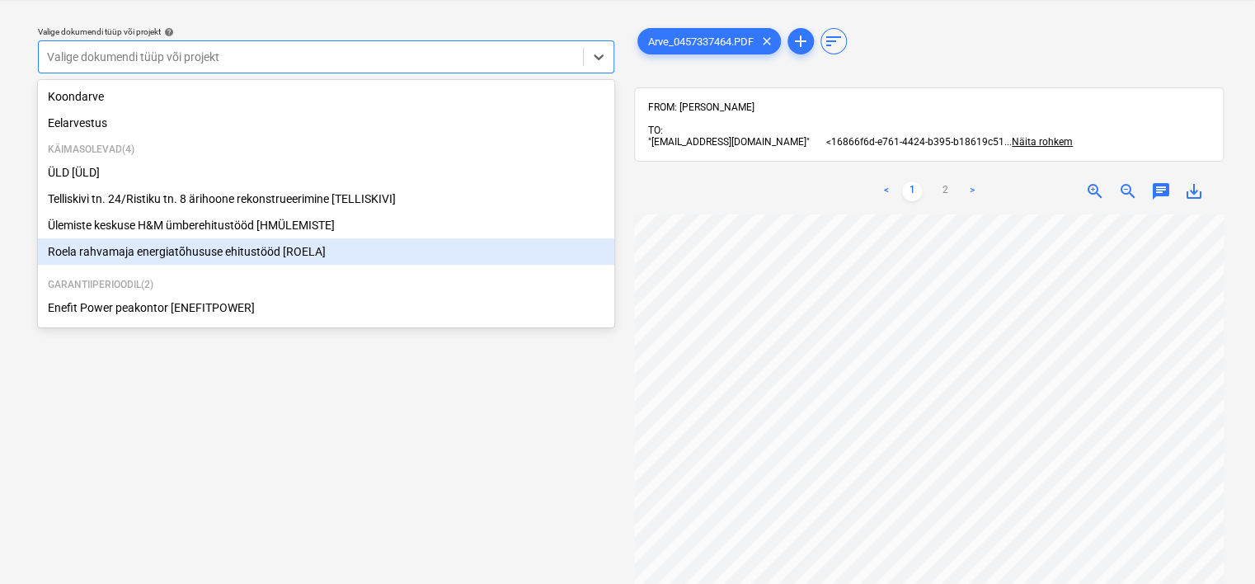
click at [181, 249] on div "Roela rahvamaja energiatõhususe ehitustööd [ROELA]" at bounding box center [326, 251] width 576 height 26
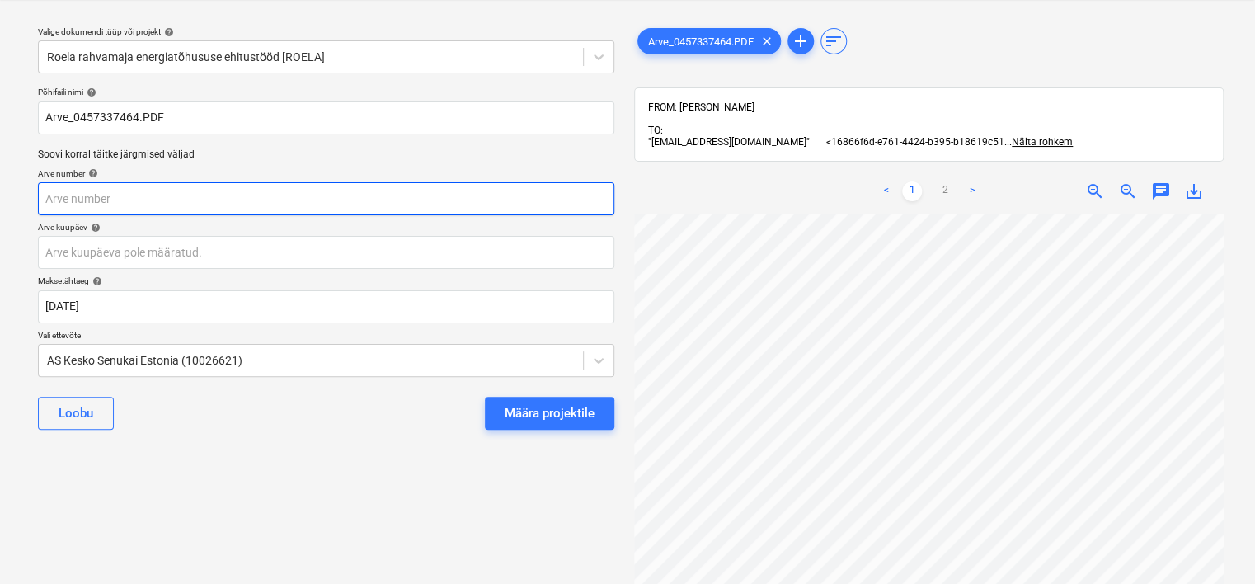
click at [118, 191] on input "text" at bounding box center [326, 198] width 576 height 33
type input "457337464"
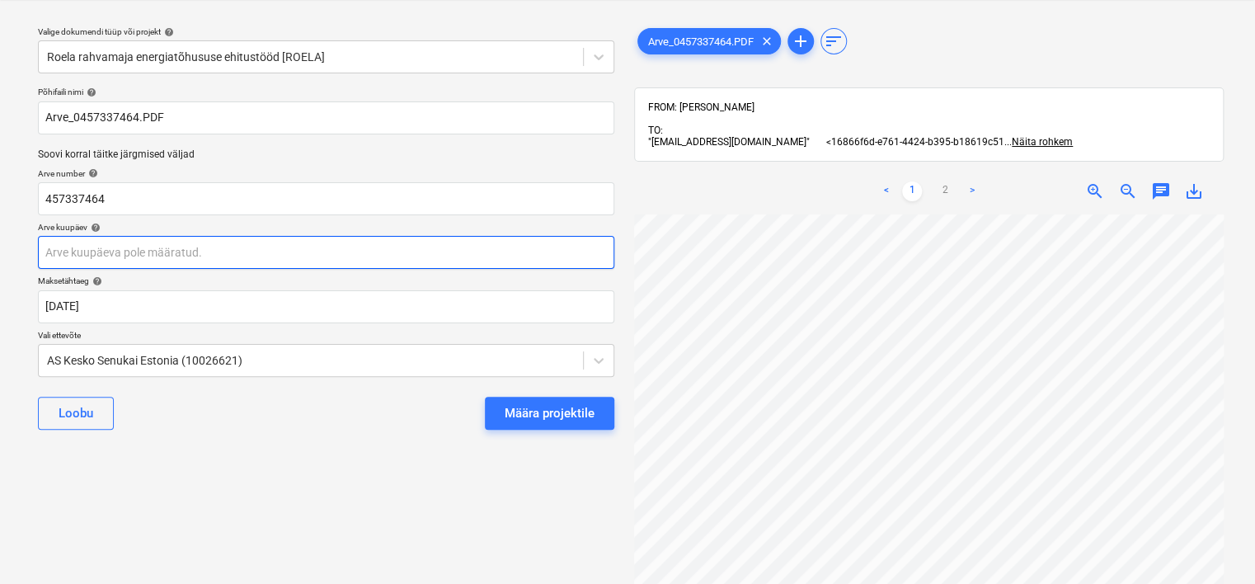
click at [205, 245] on body "Projektid Kontaktid Ettevõte Koondarved Postkast 9 format_size keyboard_arrow_d…" at bounding box center [627, 250] width 1255 height 584
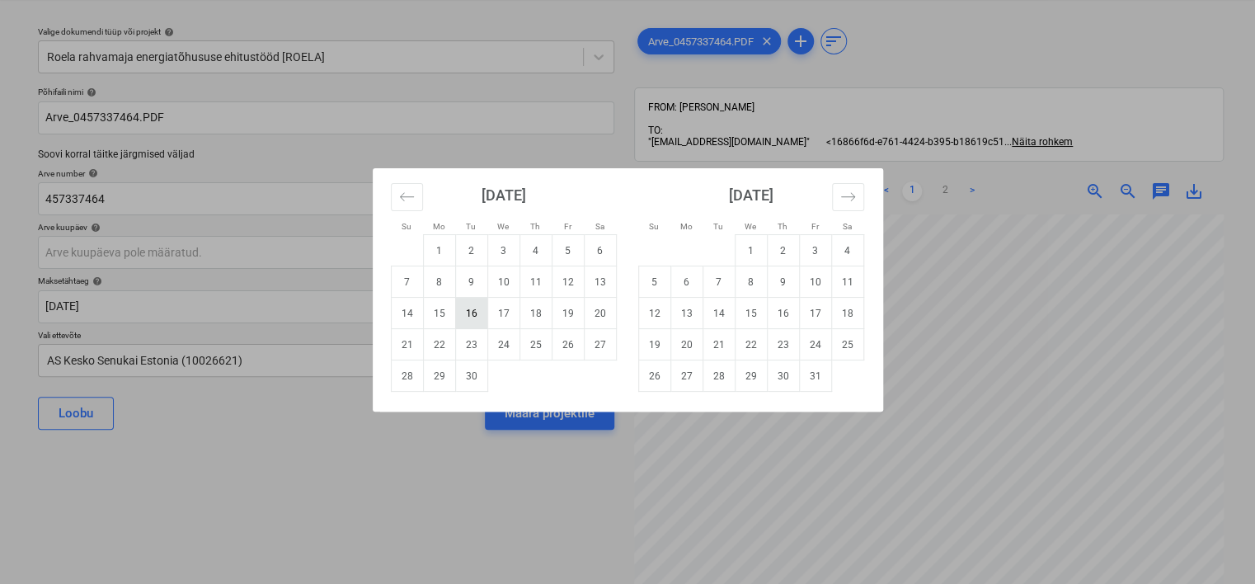
click at [472, 310] on td "16" at bounding box center [471, 313] width 32 height 31
type input "[DATE]"
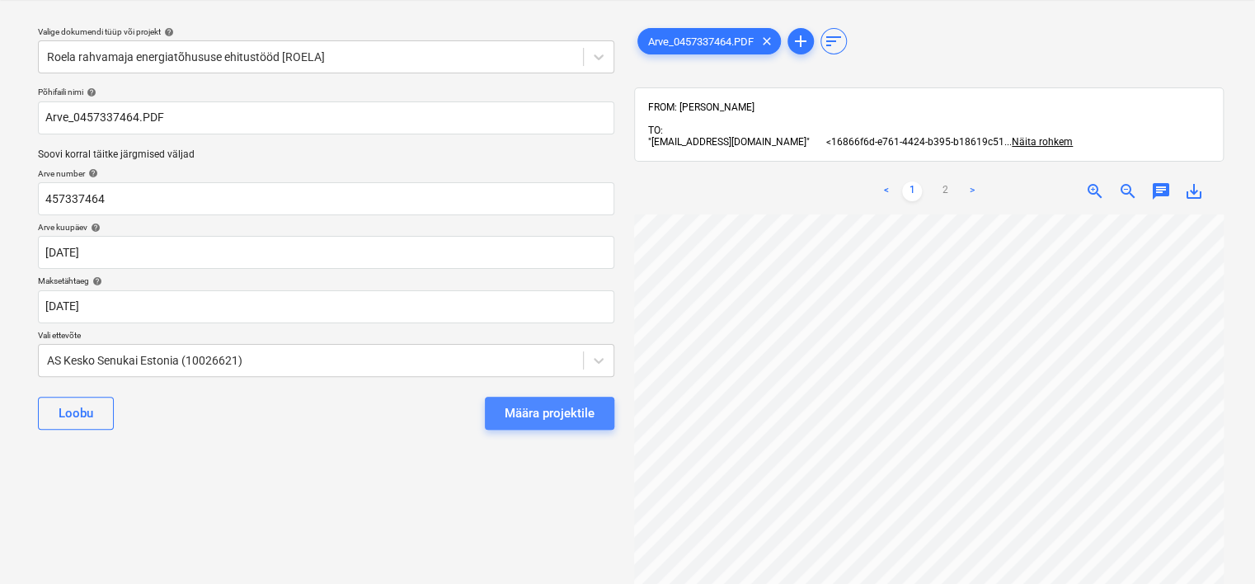
click at [551, 409] on div "Määra projektile" at bounding box center [550, 412] width 90 height 21
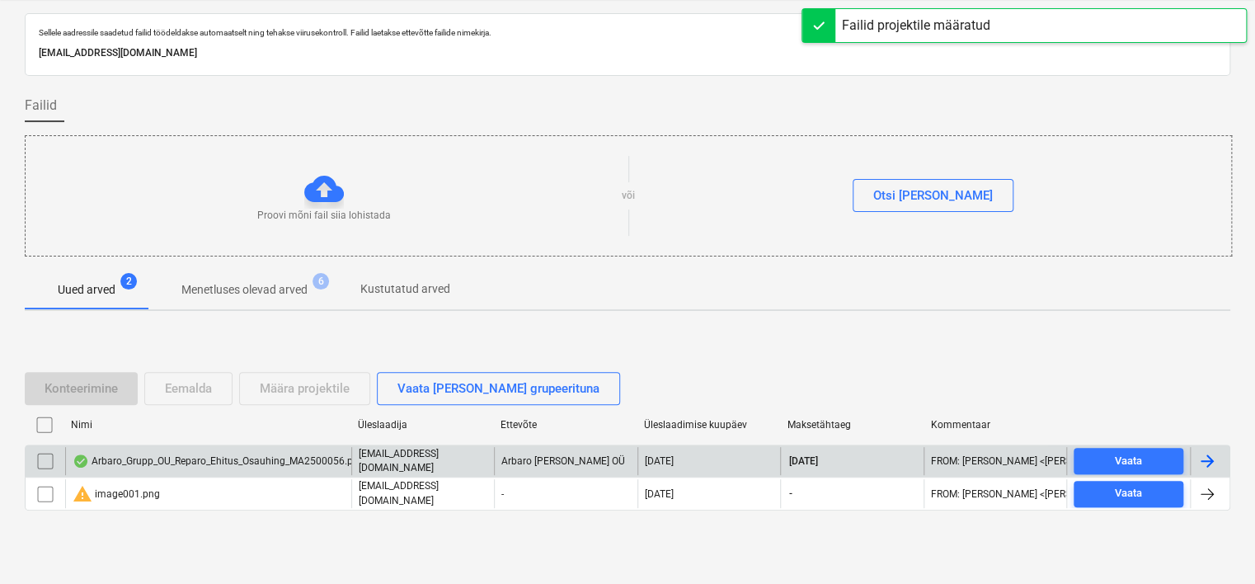
click at [233, 460] on div "Arbaro_Grupp_OU_Reparo_Ehitus_Osauhing_MA2500056.pdf" at bounding box center [217, 460] width 289 height 13
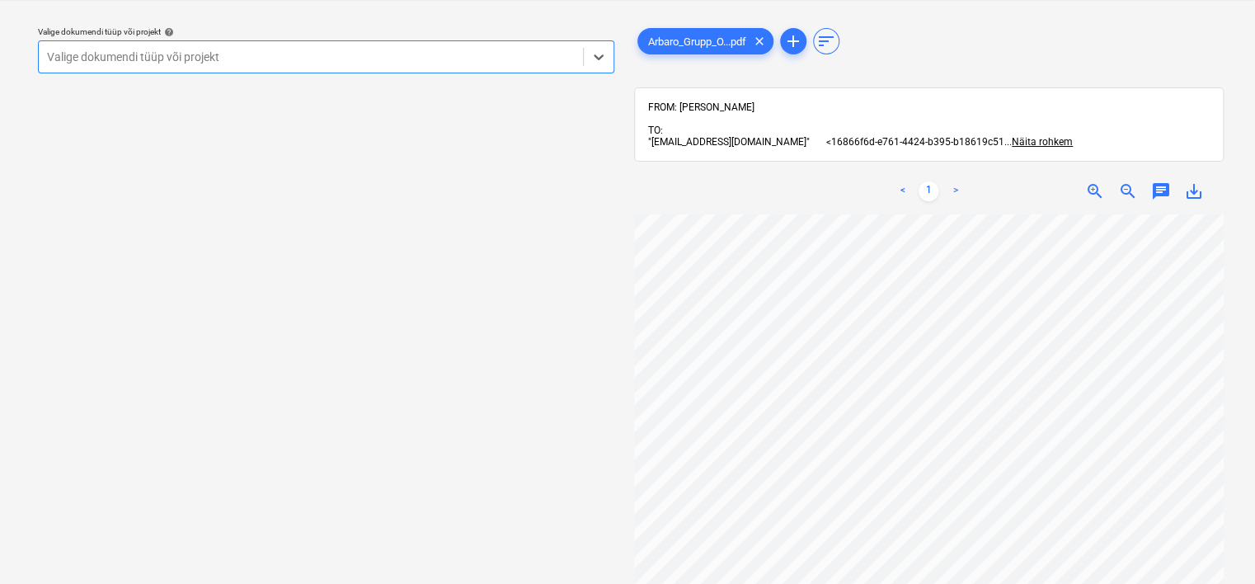
click at [366, 54] on div at bounding box center [311, 57] width 528 height 16
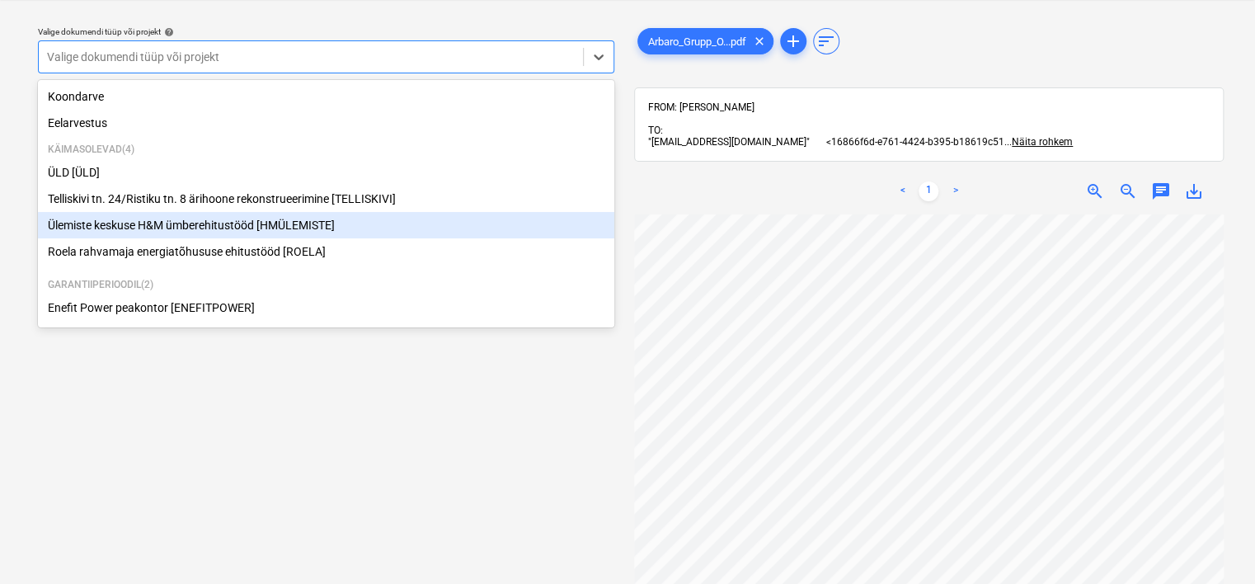
click at [206, 225] on div "Ülemiste keskuse H&M ümberehitustööd [HMÜLEMISTE]" at bounding box center [326, 225] width 576 height 26
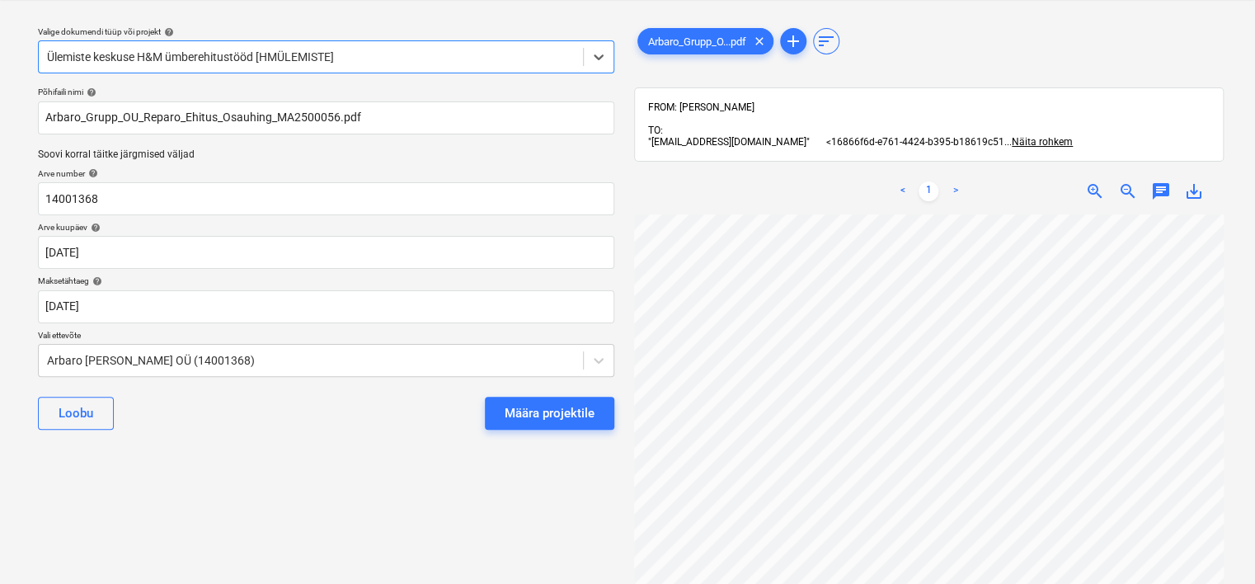
scroll to position [0, 111]
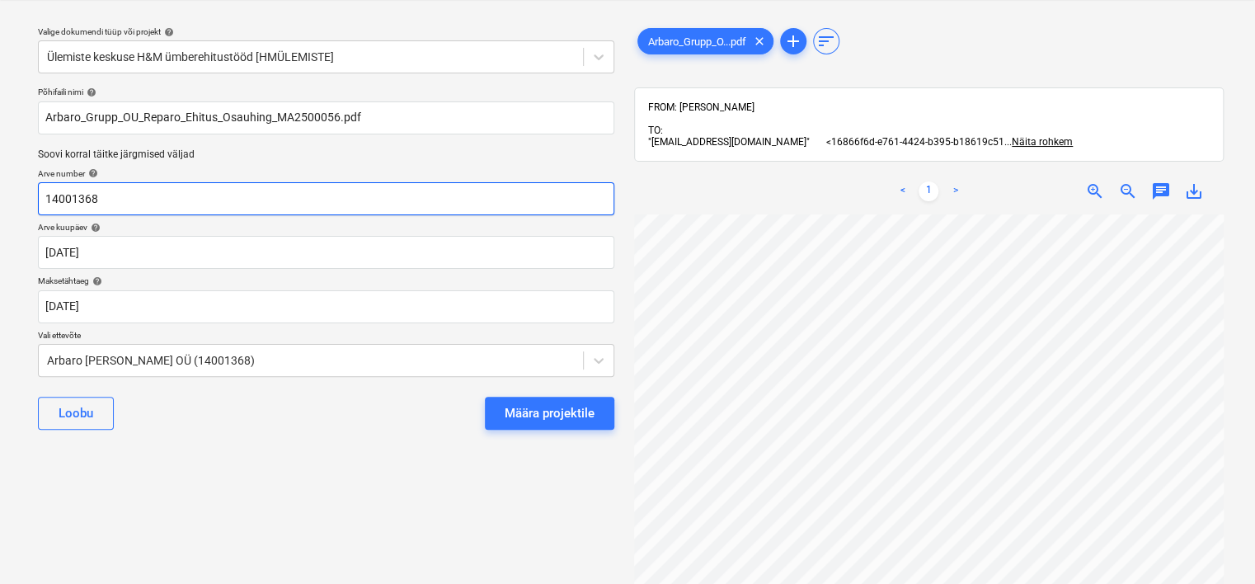
click at [174, 205] on input "14001368" at bounding box center [326, 198] width 576 height 33
type input "MA2500056"
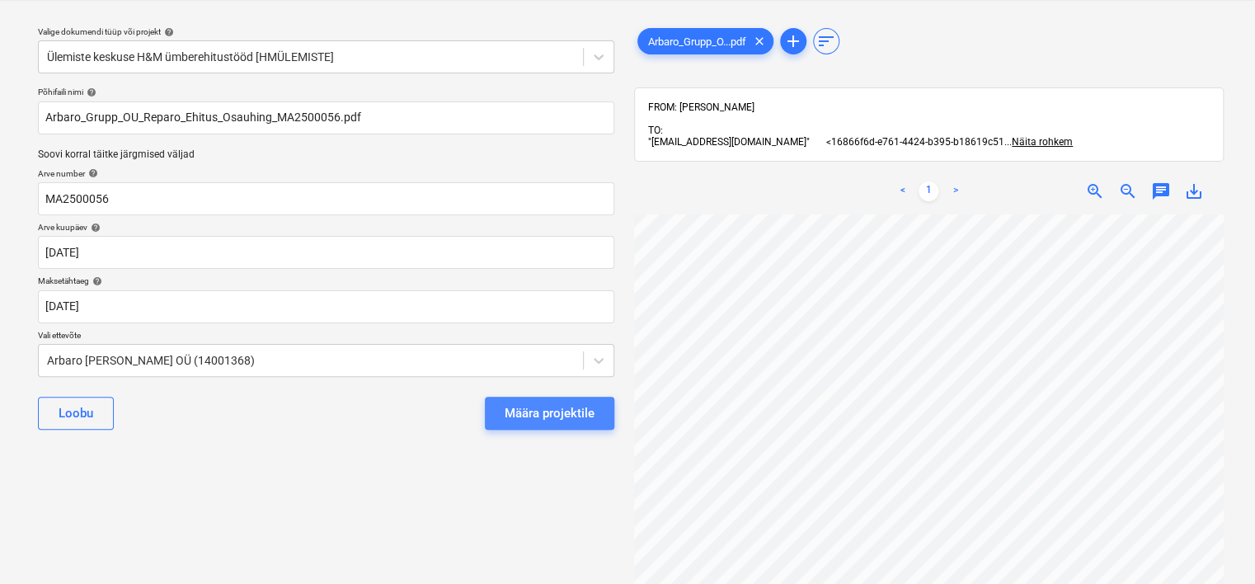
click at [544, 415] on div "Määra projektile" at bounding box center [550, 412] width 90 height 21
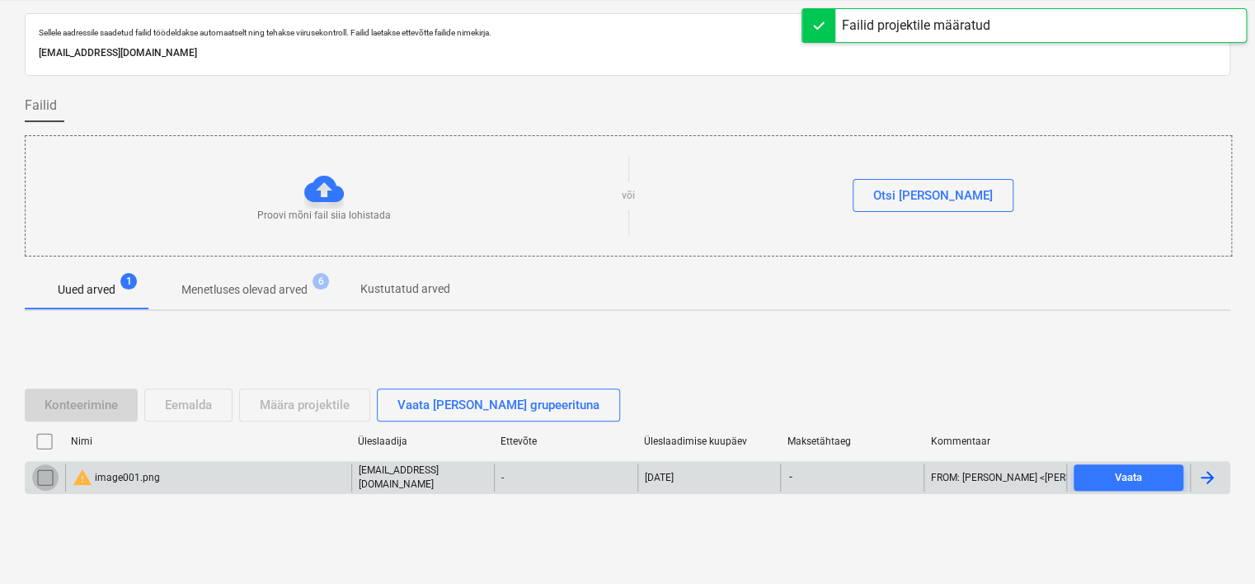
click at [46, 476] on input "checkbox" at bounding box center [45, 477] width 26 height 26
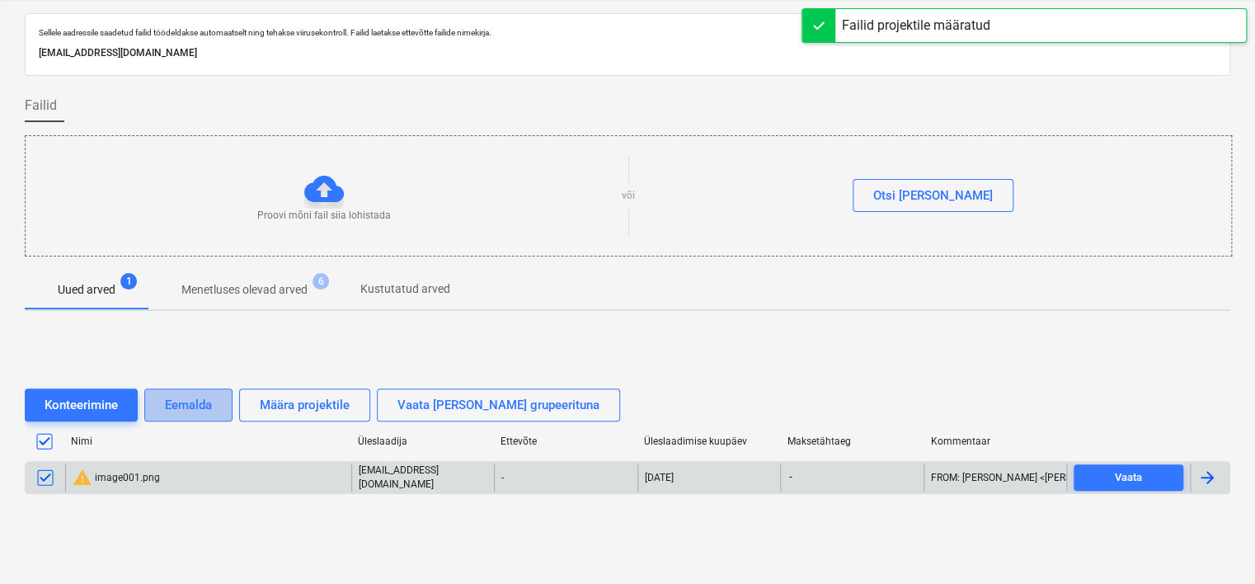
click at [191, 399] on div "Eemalda" at bounding box center [188, 404] width 47 height 21
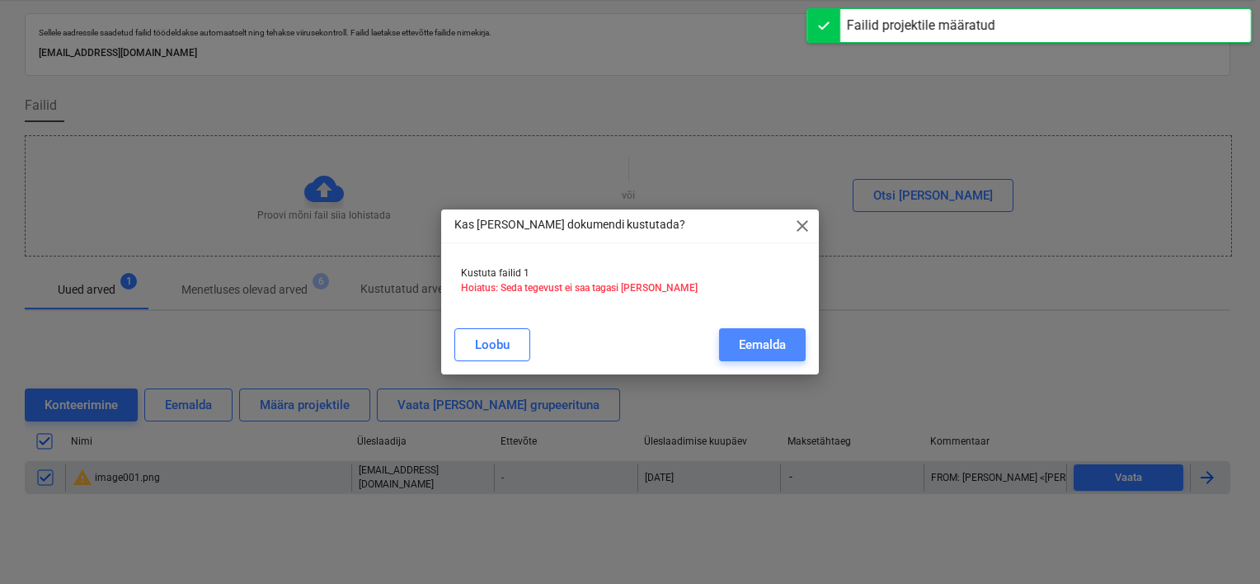
click at [766, 343] on div "Eemalda" at bounding box center [762, 344] width 47 height 21
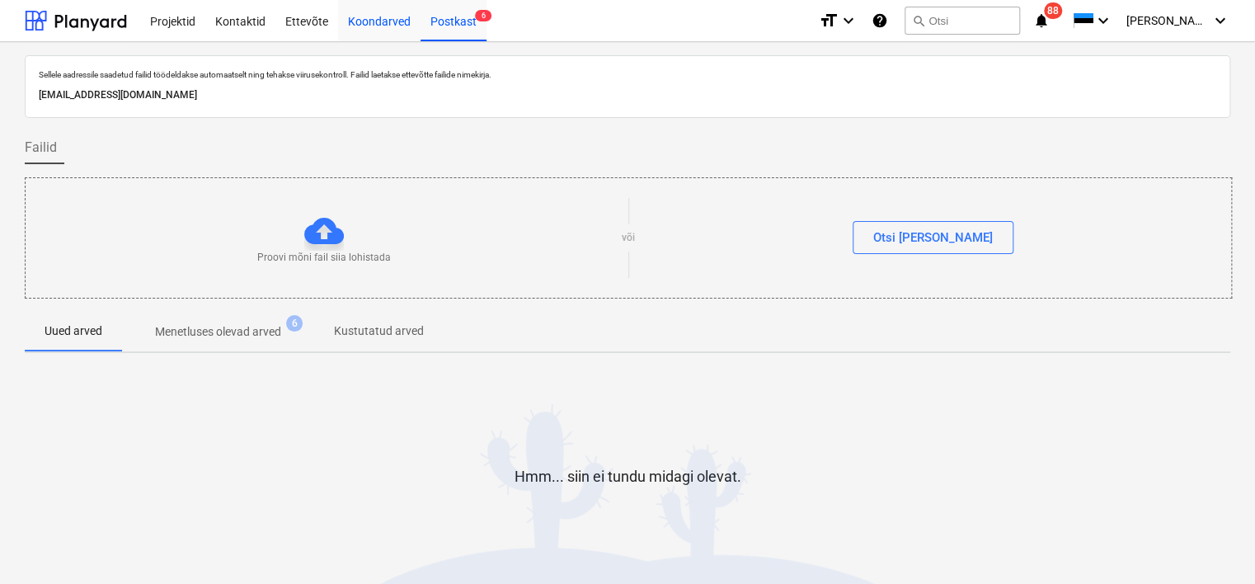
click at [365, 21] on div "Koondarved" at bounding box center [379, 20] width 82 height 42
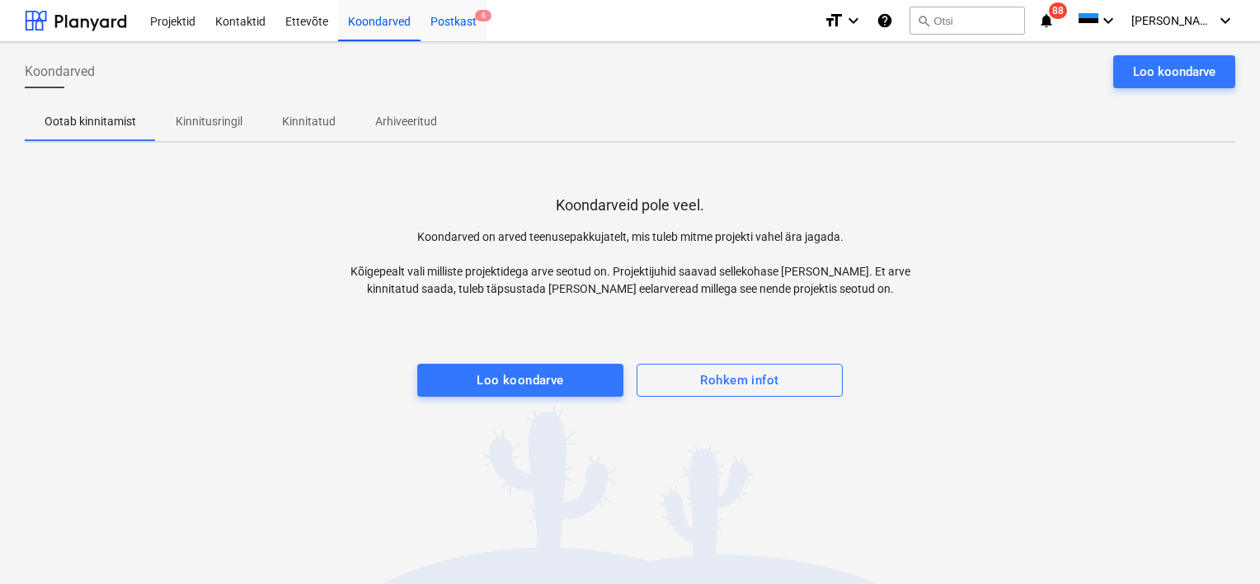
click at [448, 22] on div "Postkast 6" at bounding box center [454, 20] width 66 height 42
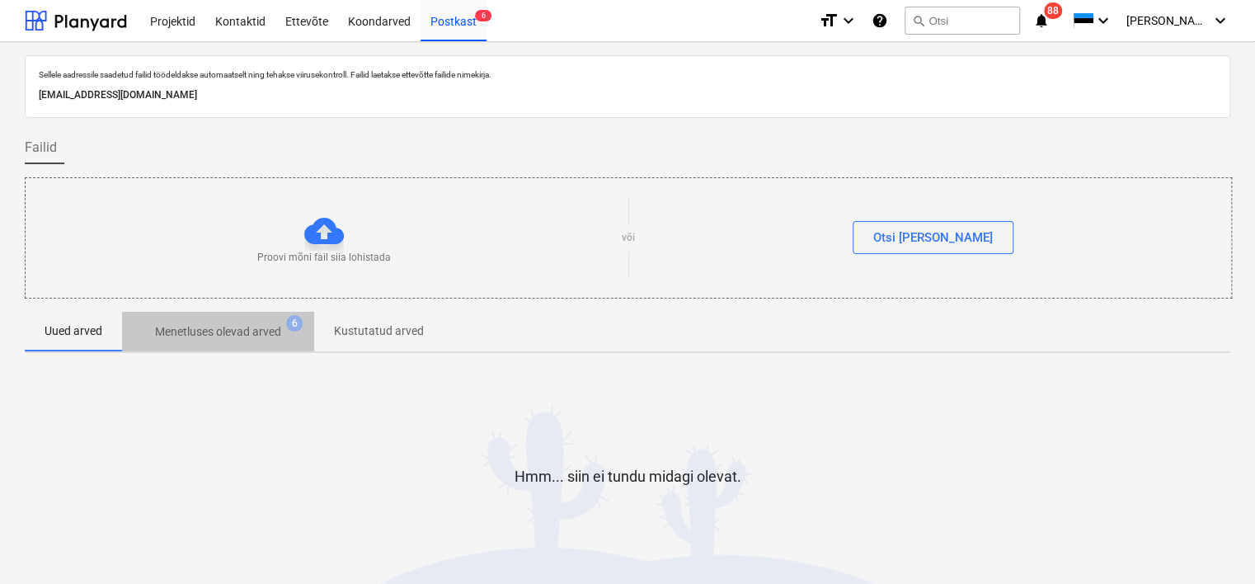
click at [219, 328] on p "Menetluses olevad arved" at bounding box center [218, 331] width 126 height 17
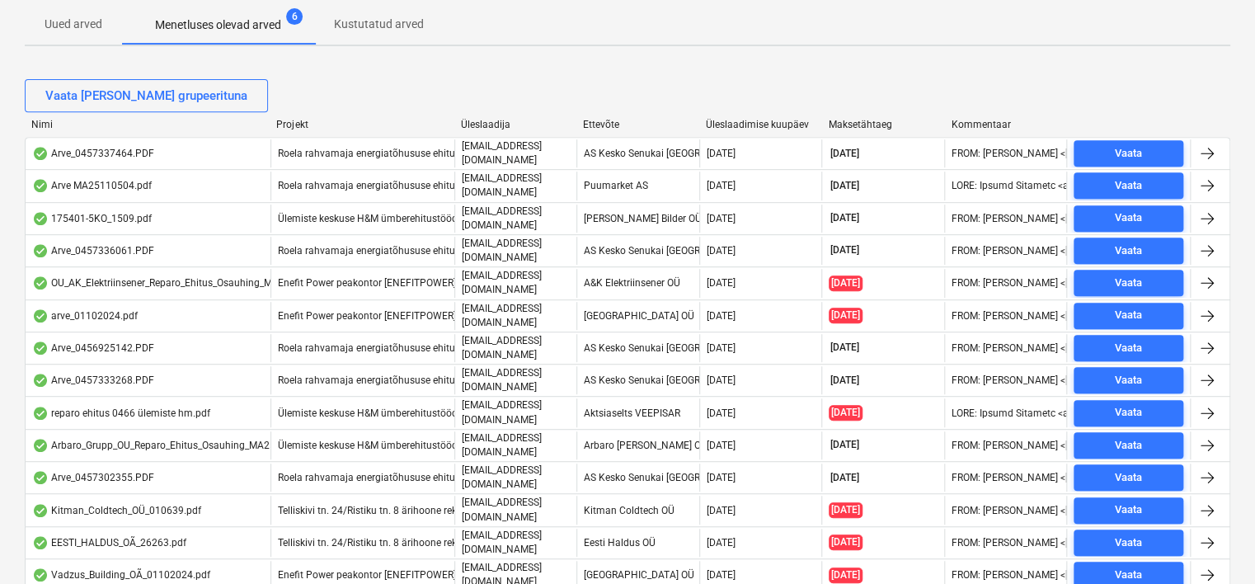
scroll to position [307, 0]
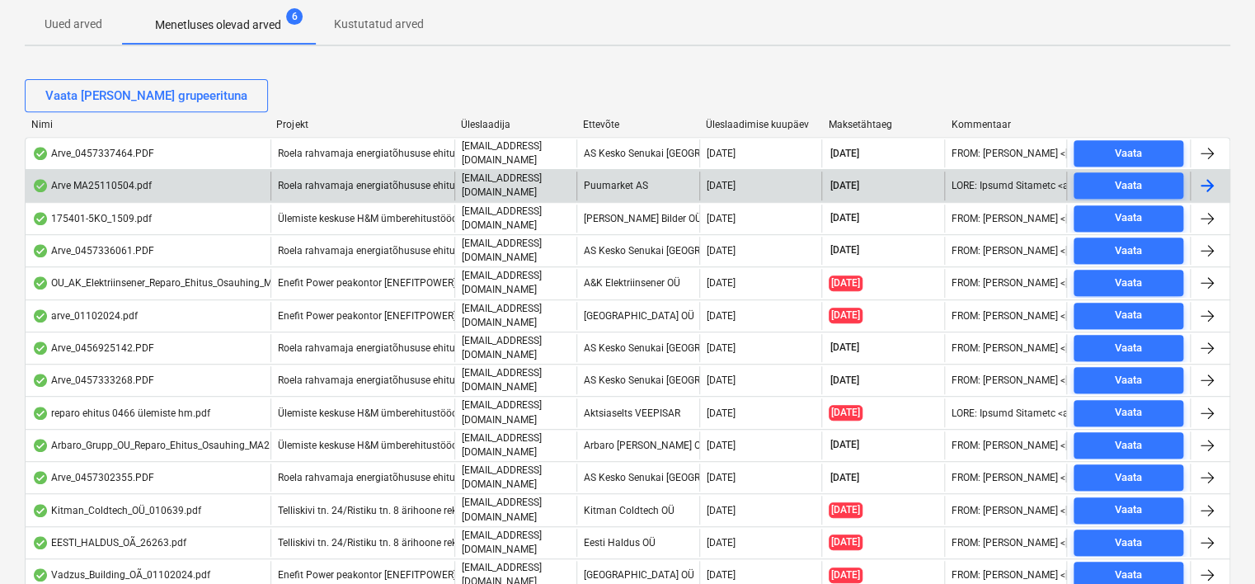
click at [242, 177] on div "Arve MA25110504.pdf" at bounding box center [148, 186] width 245 height 28
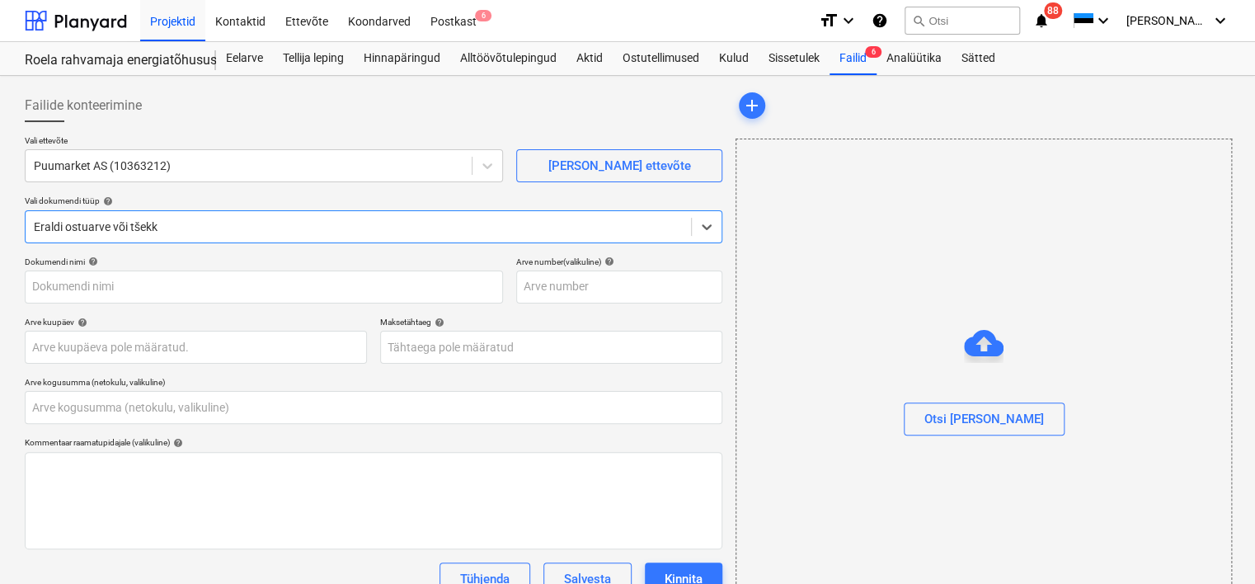
type input "0,00"
type input "MA25110504"
type input "[DATE]"
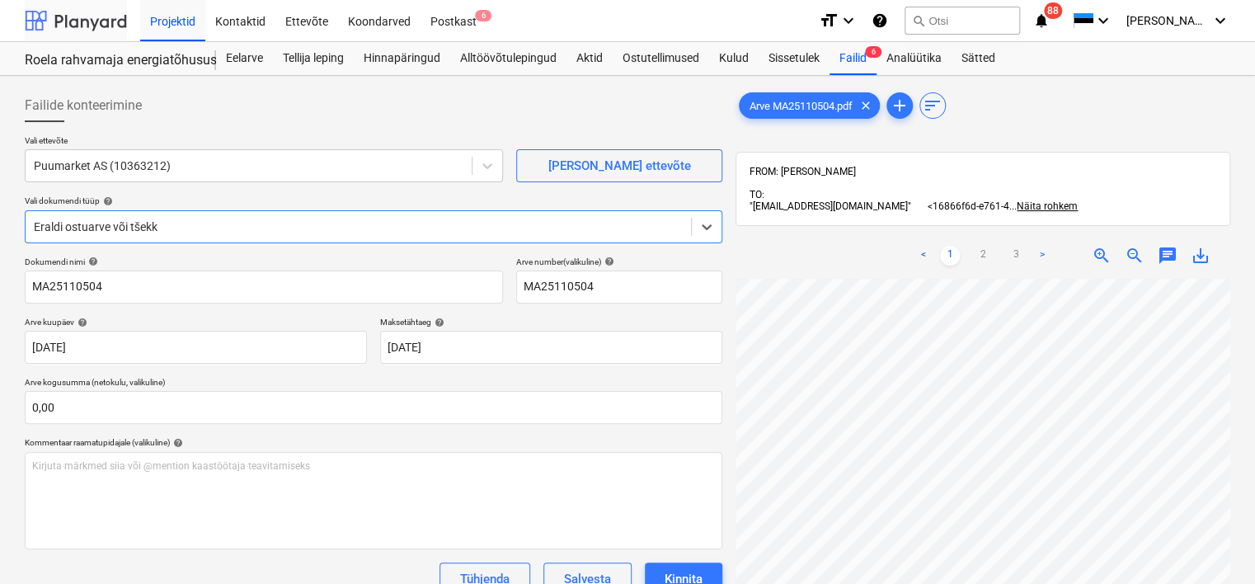
click at [81, 13] on div at bounding box center [76, 20] width 102 height 41
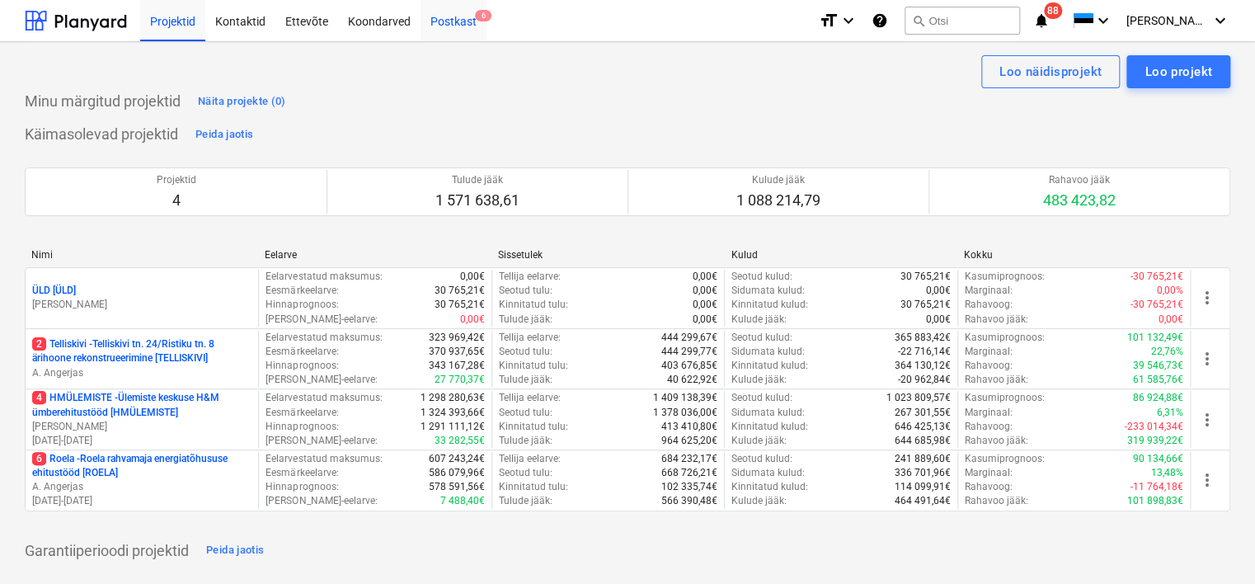
click at [446, 26] on div "Postkast 6" at bounding box center [454, 20] width 66 height 42
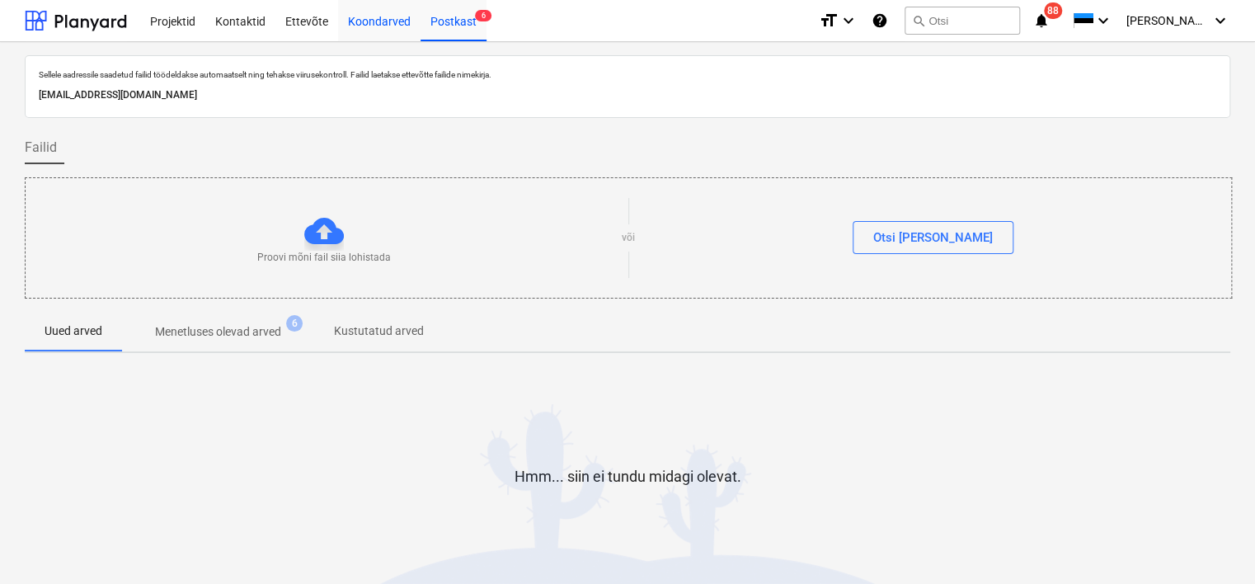
click at [351, 24] on div "Koondarved" at bounding box center [379, 20] width 82 height 42
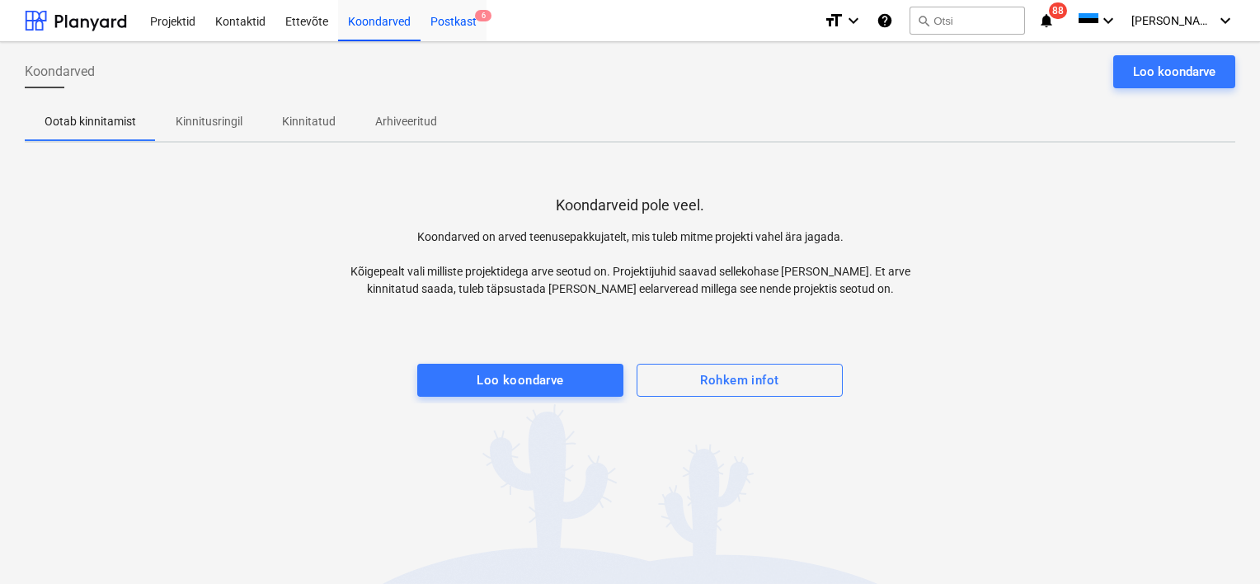
click at [449, 24] on div "Postkast 6" at bounding box center [454, 20] width 66 height 42
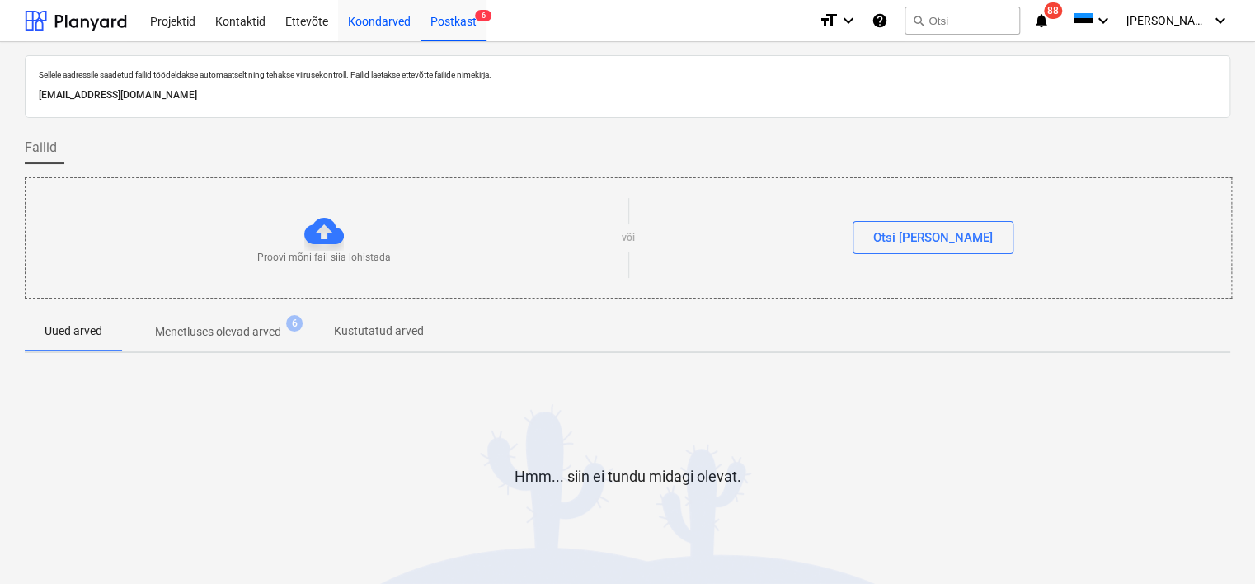
click at [365, 23] on div "Koondarved" at bounding box center [379, 20] width 82 height 42
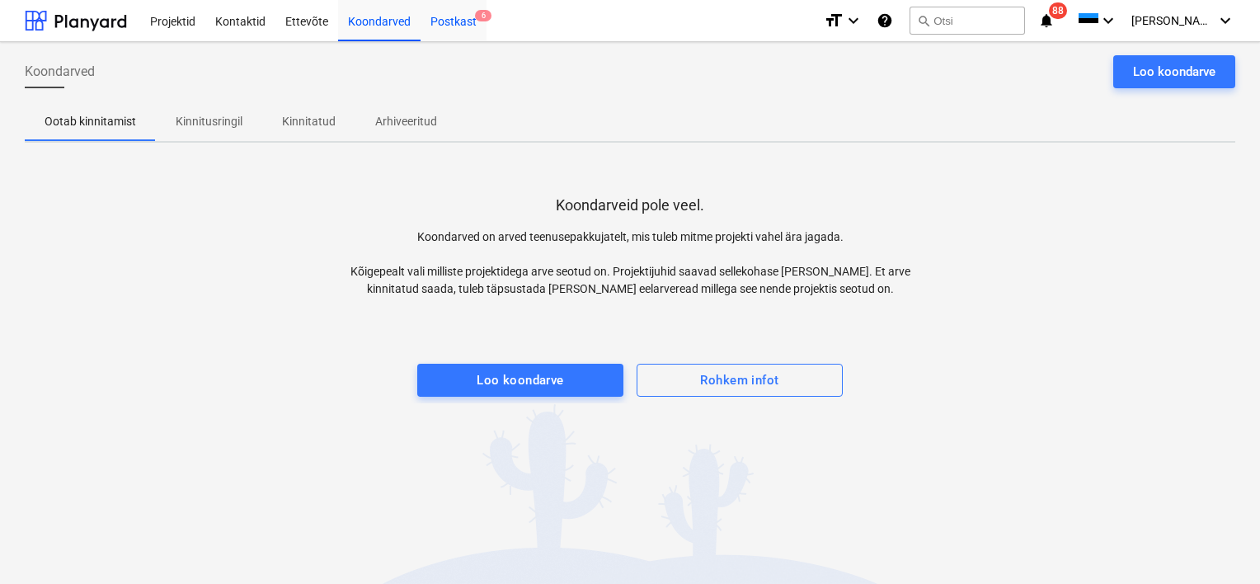
click at [457, 26] on div "Postkast 6" at bounding box center [454, 20] width 66 height 42
